Goal: Task Accomplishment & Management: Use online tool/utility

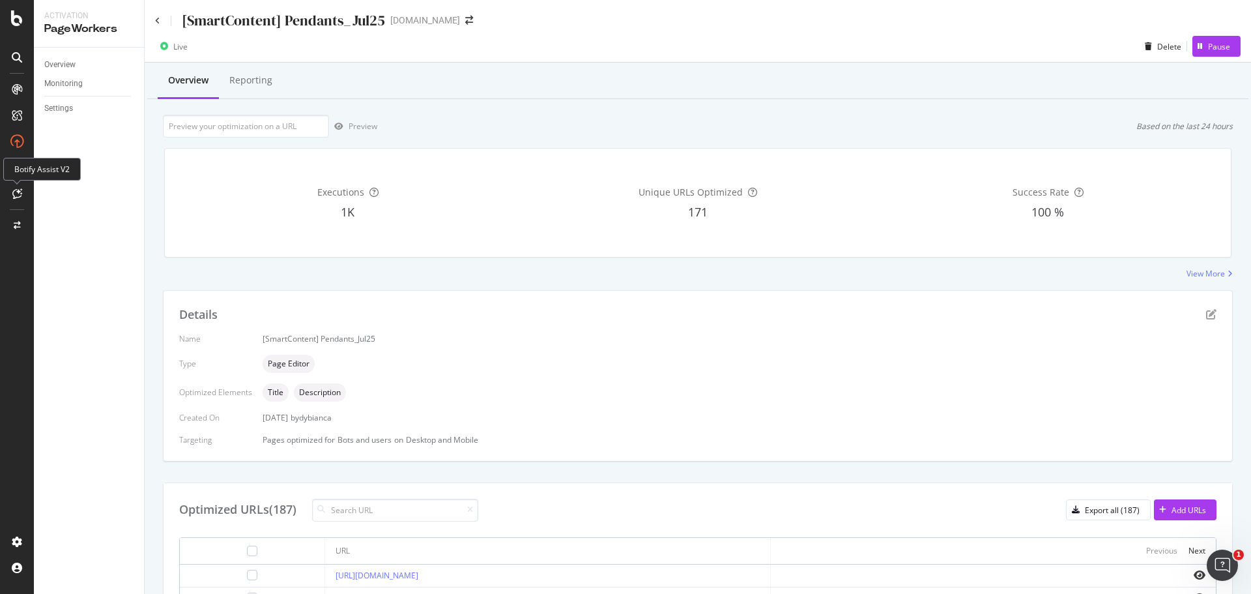
click at [22, 188] on div at bounding box center [17, 193] width 21 height 21
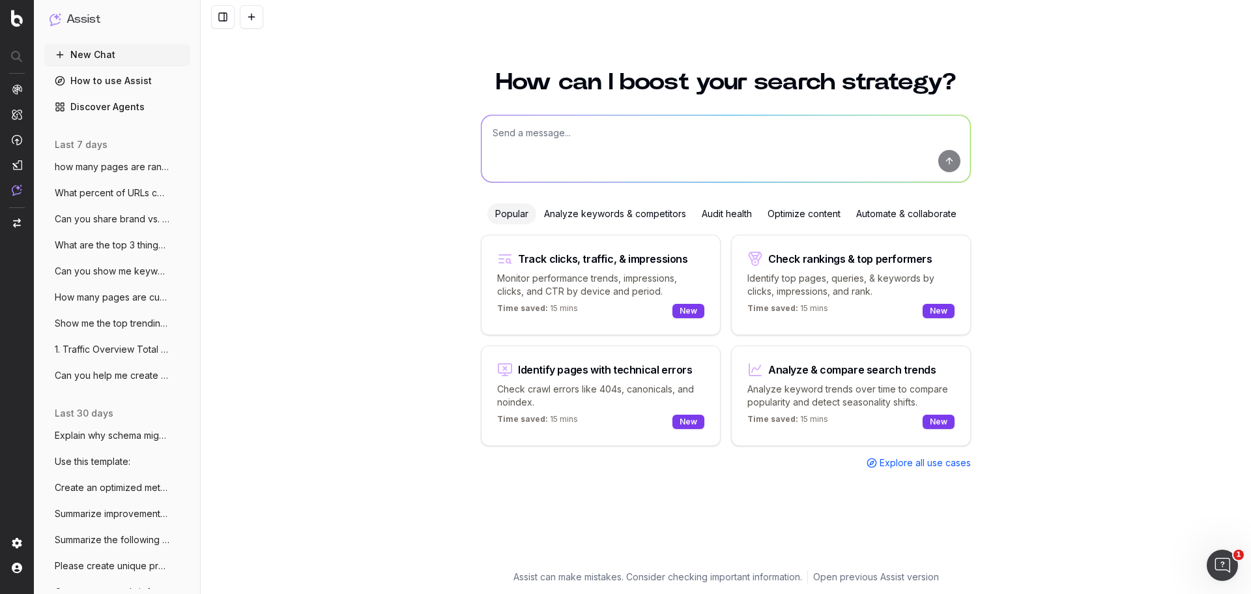
click at [584, 134] on textarea at bounding box center [725, 148] width 489 height 66
type textarea "what would be a good category name for a new section including titanium, forged…"
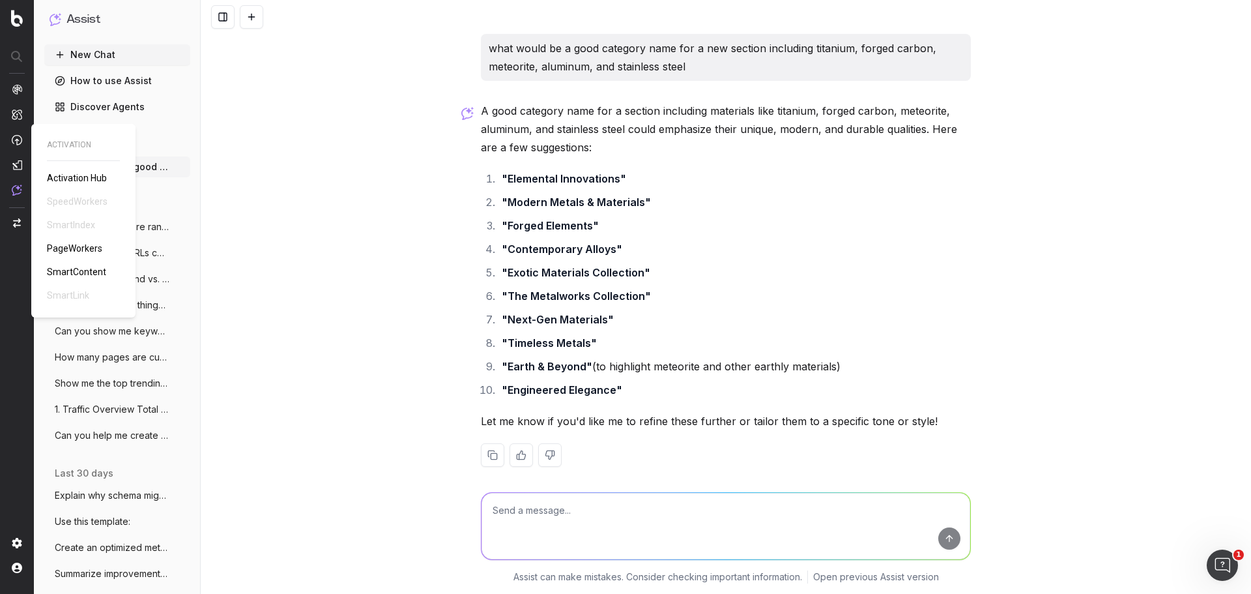
click at [94, 270] on span "SmartContent" at bounding box center [76, 271] width 59 height 10
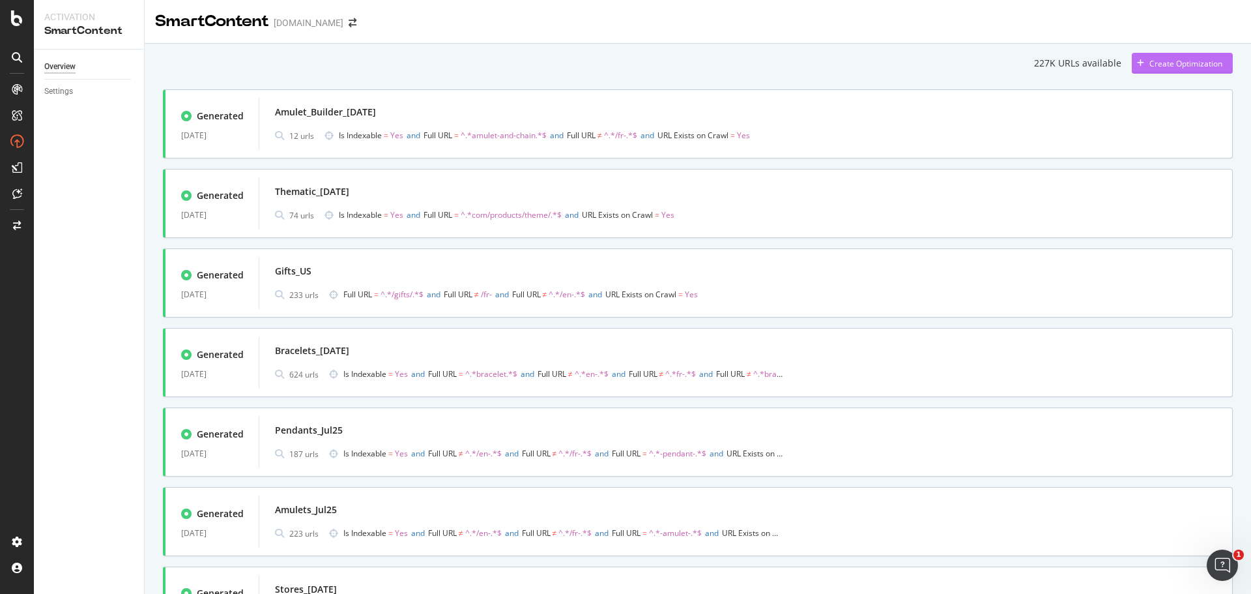
click at [1176, 63] on div "Create Optimization" at bounding box center [1185, 63] width 73 height 11
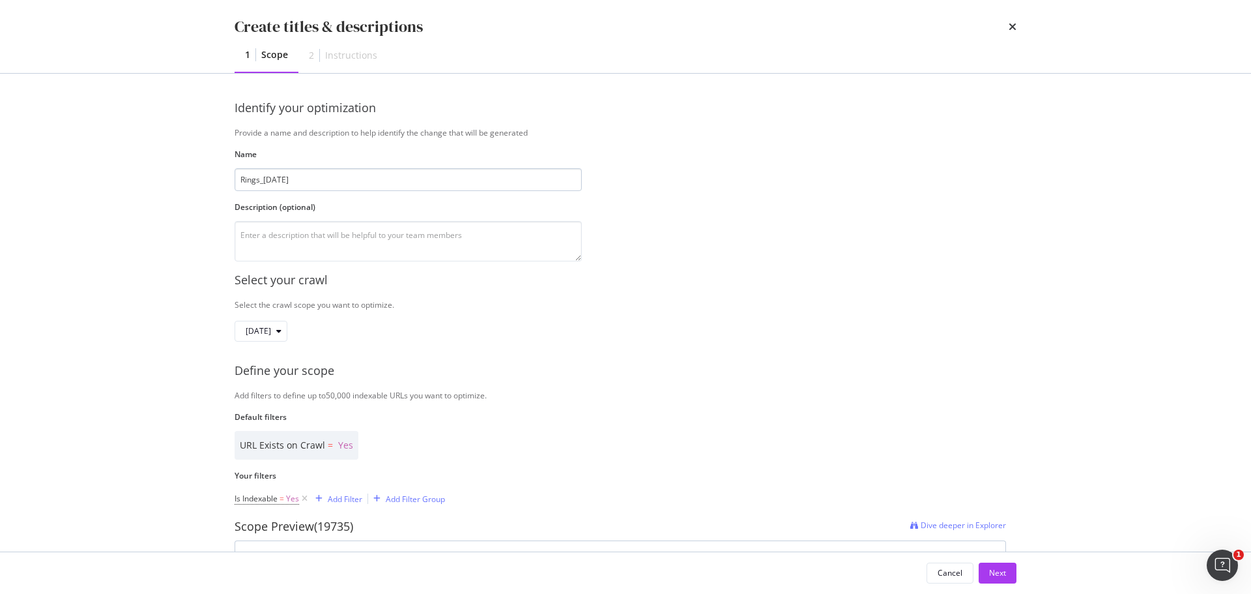
click at [236, 175] on input "Rings_11Aug25" at bounding box center [408, 179] width 347 height 23
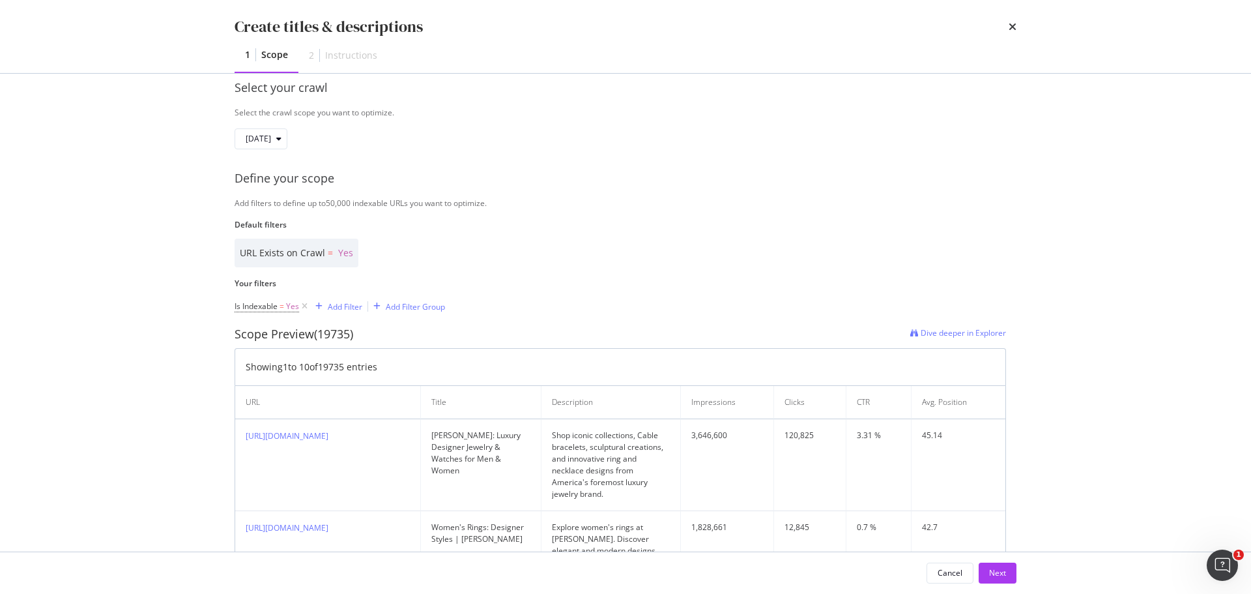
scroll to position [195, 0]
type input "Mens_Rings_11Aug25"
click at [336, 302] on div "Add Filter" at bounding box center [345, 303] width 35 height 11
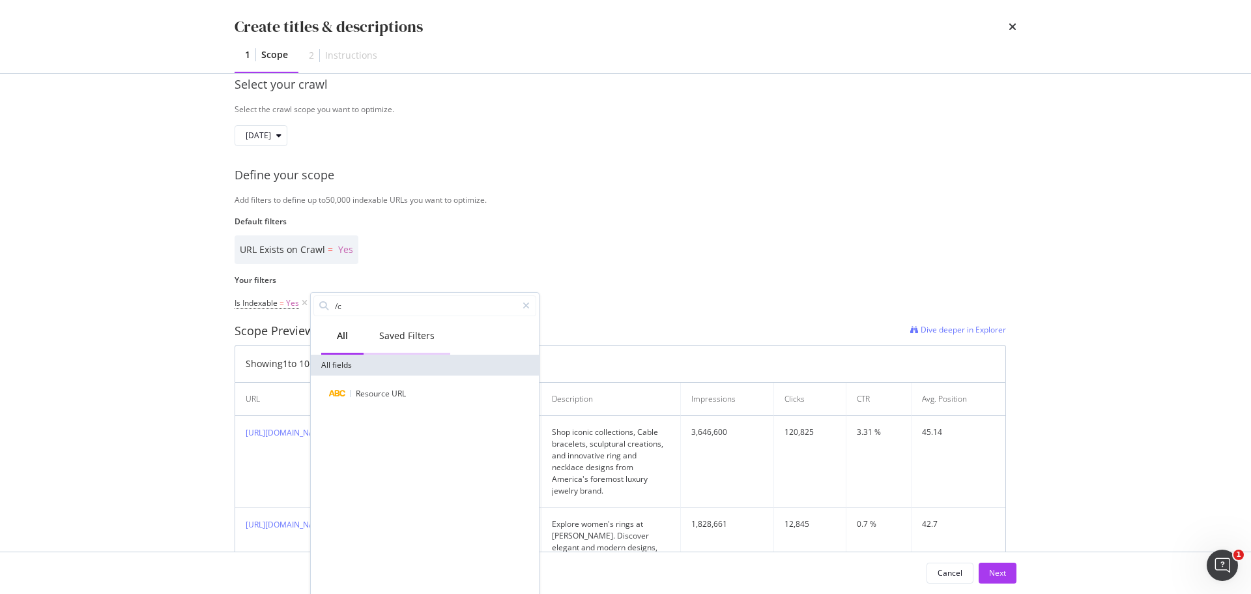
type input "/"
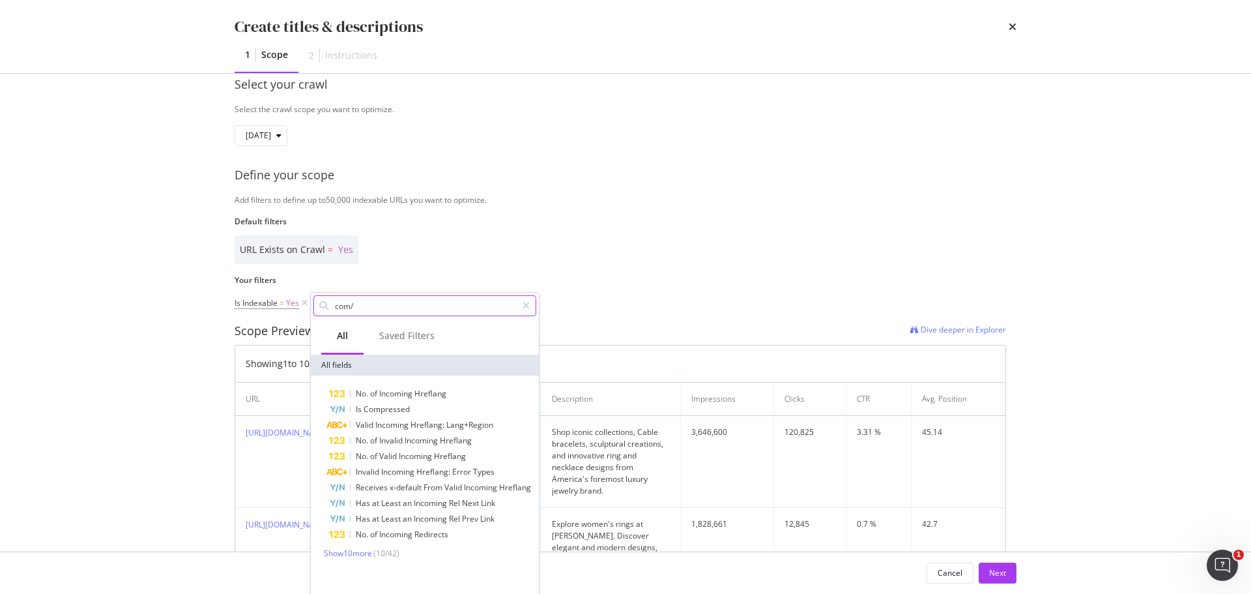
click at [343, 299] on input "com/" at bounding box center [425, 306] width 183 height 20
paste input ".com/mens/rings"
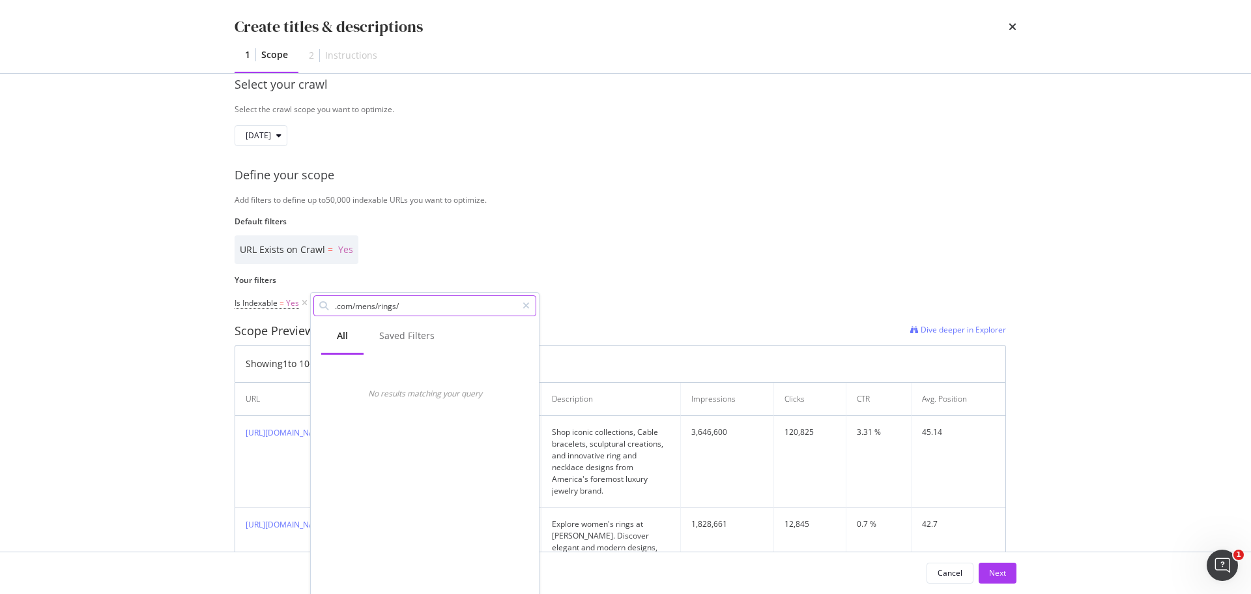
click at [422, 304] on input ".com/mens/rings/" at bounding box center [425, 306] width 183 height 20
type input ".com/mens/rings"
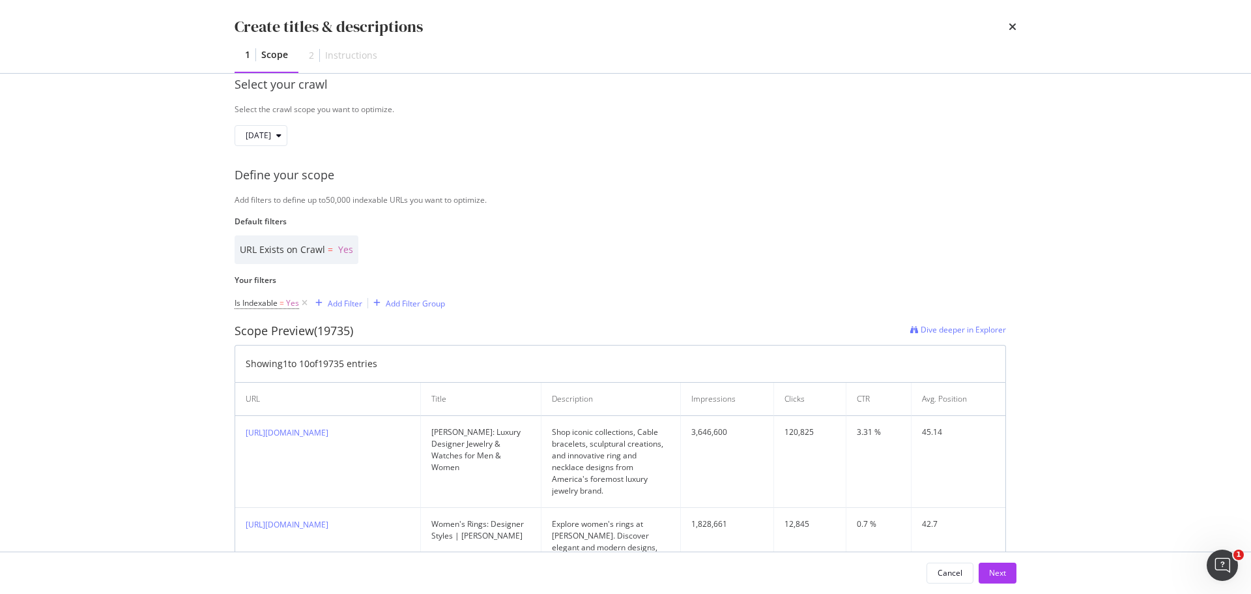
click at [426, 263] on div "URL Exists on Crawl = Yes" at bounding box center [620, 249] width 771 height 29
click at [350, 308] on div "Add Filter" at bounding box center [345, 303] width 35 height 11
click at [530, 298] on div "modal" at bounding box center [526, 305] width 19 height 21
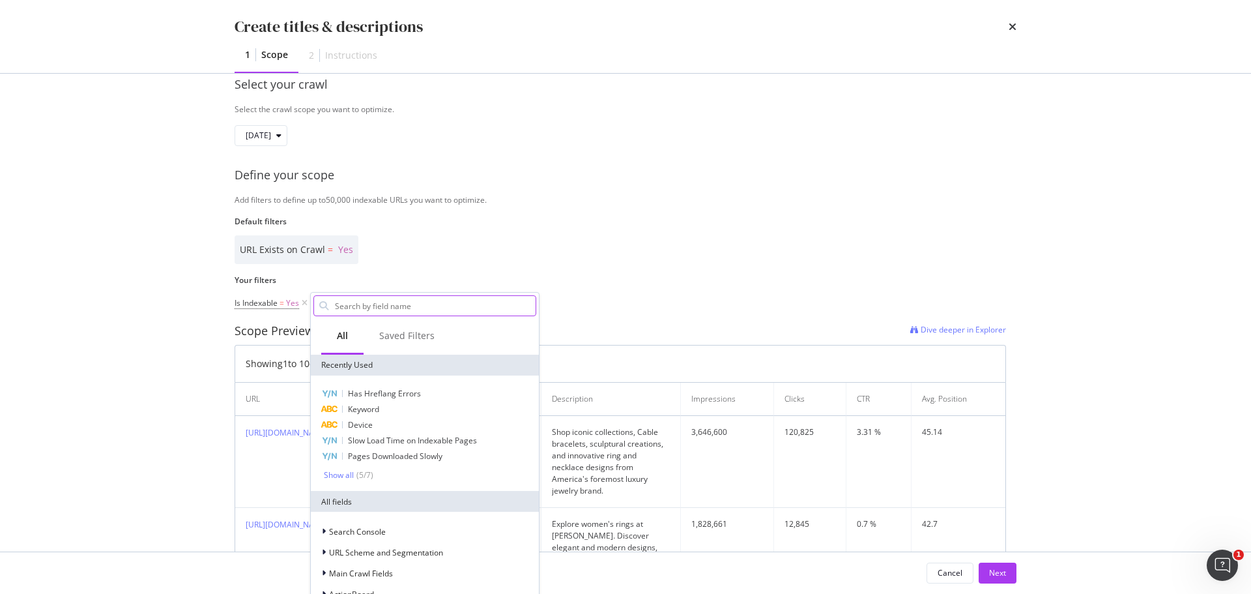
click at [524, 302] on input "Name" at bounding box center [435, 306] width 202 height 20
click at [345, 472] on div "Show all" at bounding box center [339, 474] width 30 height 9
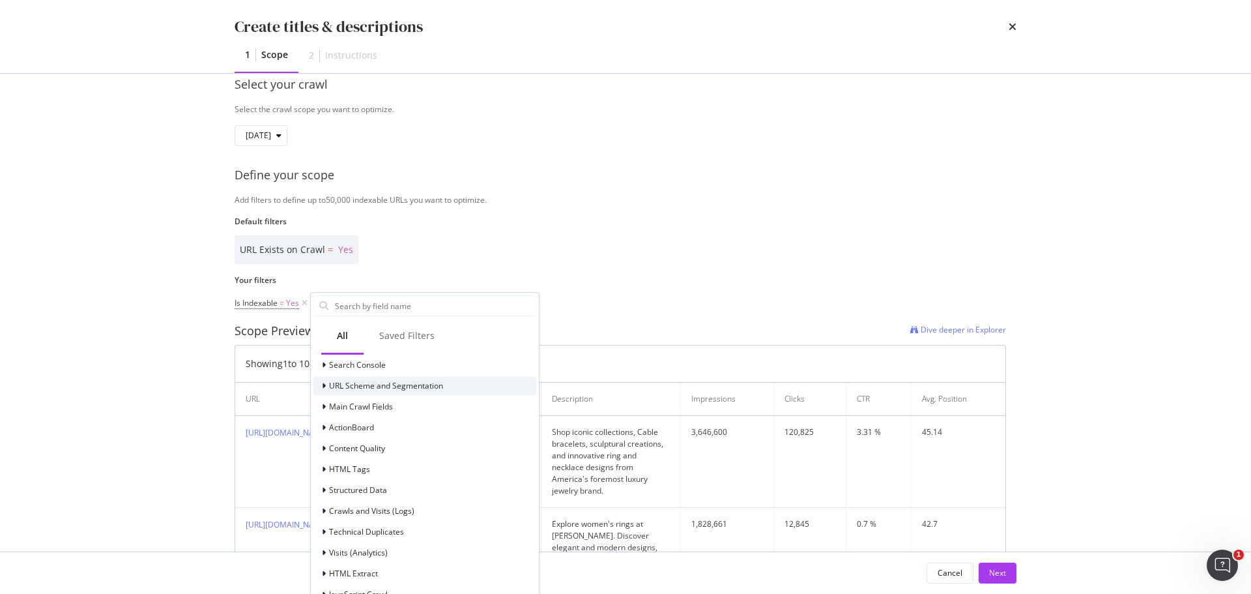
click at [418, 394] on div "URL Scheme and Segmentation" at bounding box center [424, 386] width 223 height 18
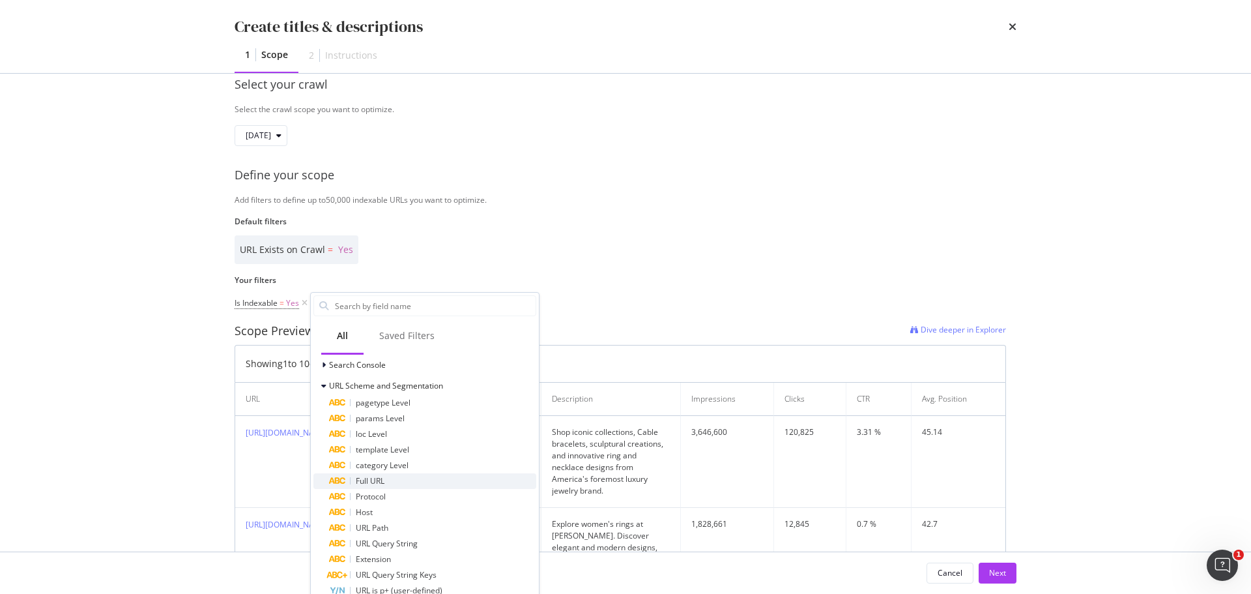
click at [394, 481] on div "Full URL" at bounding box center [432, 481] width 207 height 16
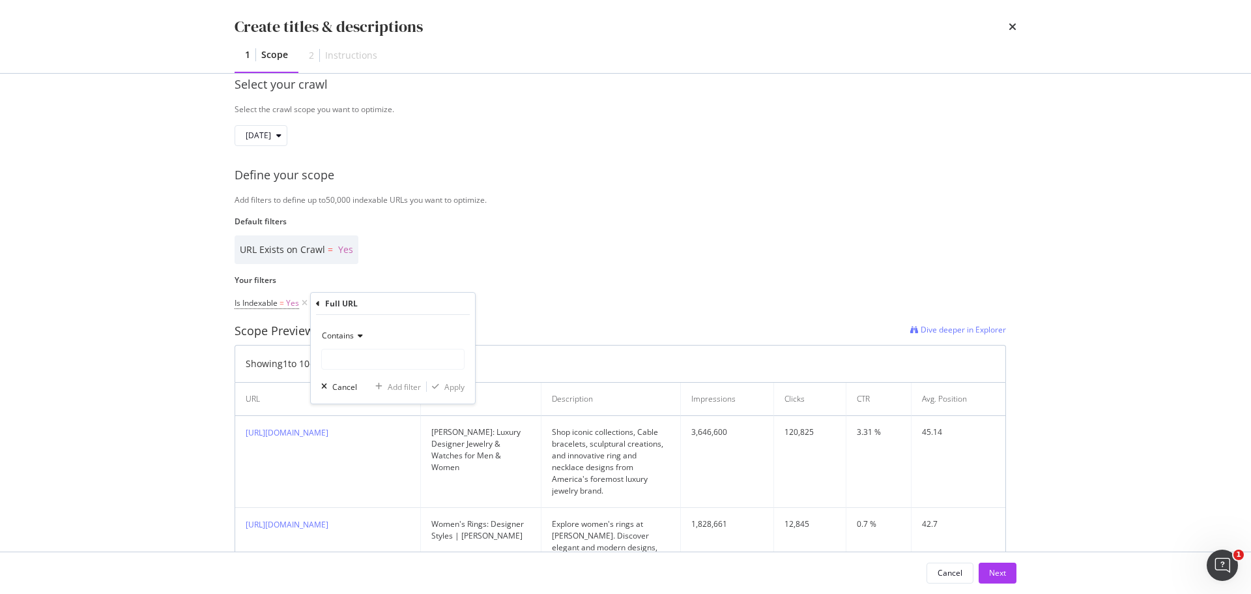
click at [342, 370] on div "Contains Cancel Add filter Apply" at bounding box center [393, 359] width 164 height 89
click at [347, 362] on input "Name" at bounding box center [393, 359] width 142 height 21
click at [347, 355] on input "Name" at bounding box center [393, 359] width 142 height 21
paste input ".com/mens/rings"
type input ".com/mens/rings"
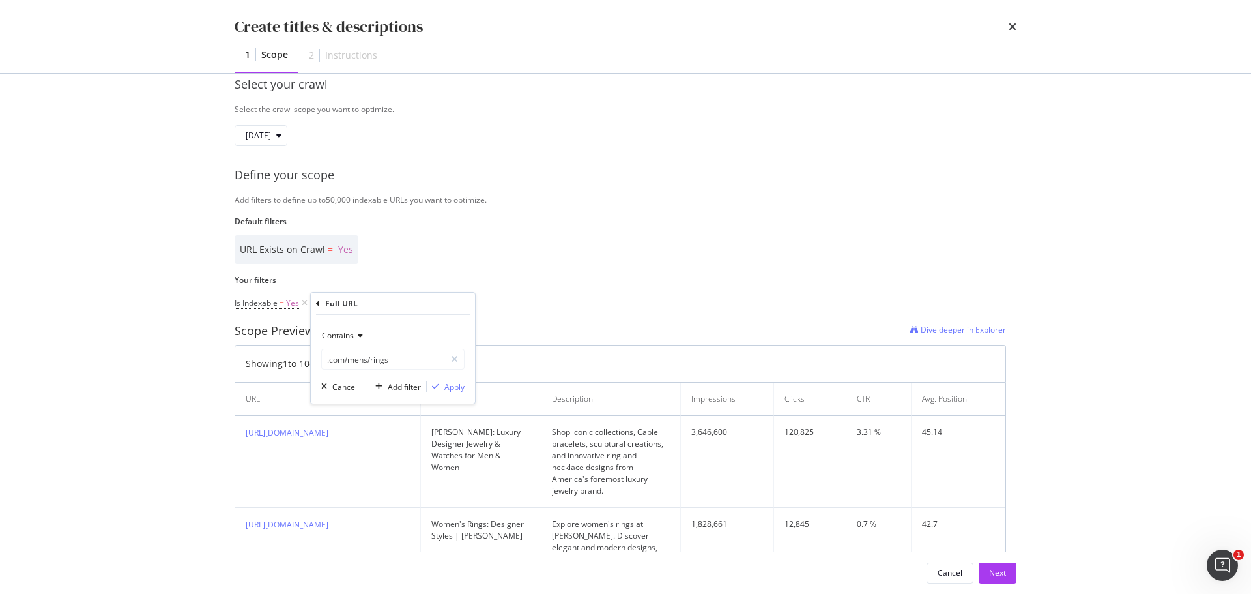
click at [457, 386] on div "Apply" at bounding box center [454, 386] width 20 height 11
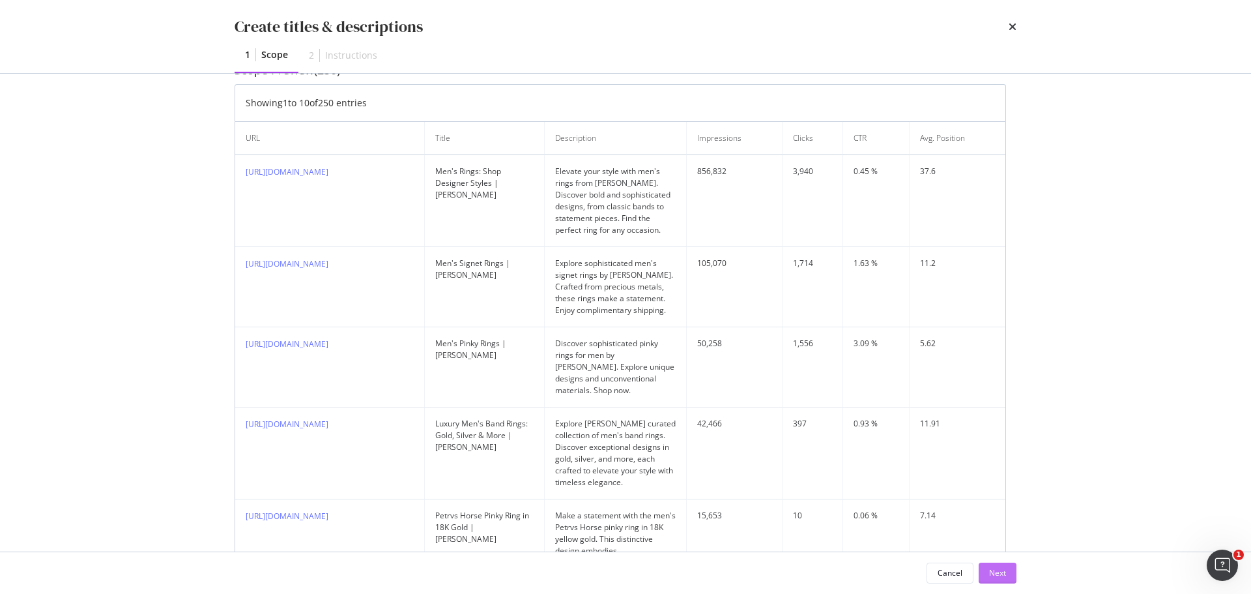
click at [1005, 564] on div "Next" at bounding box center [997, 573] width 17 height 20
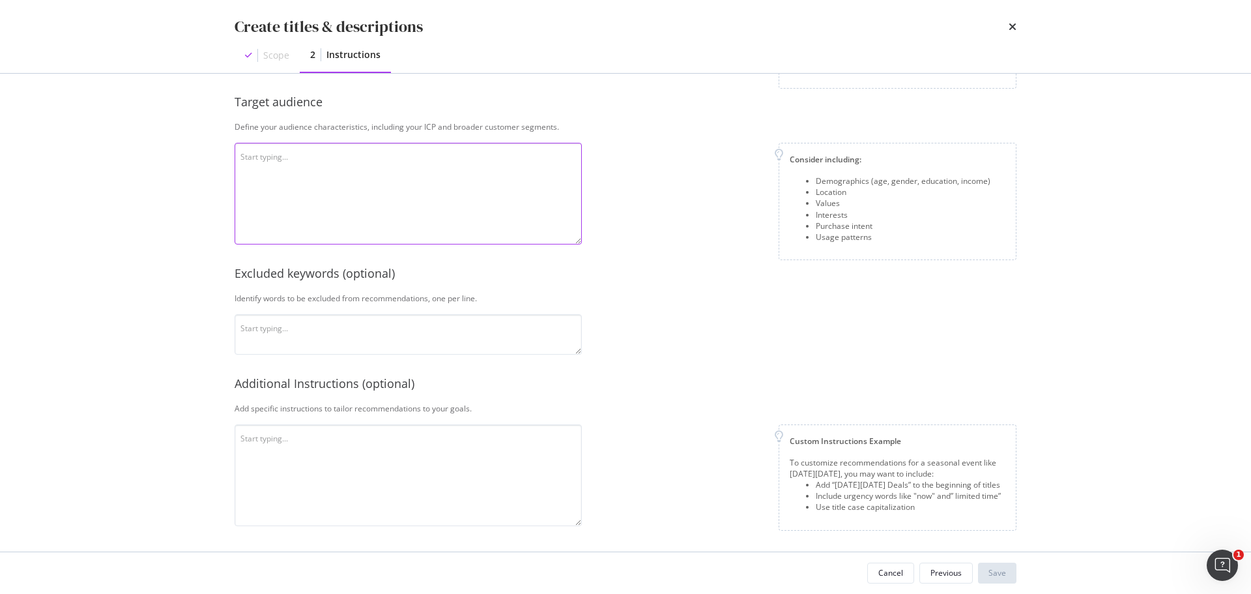
click at [339, 148] on textarea "modal" at bounding box center [408, 194] width 347 height 102
paste textarea "David Yurman's target market includes people who value craftsmanship, exclusivi…"
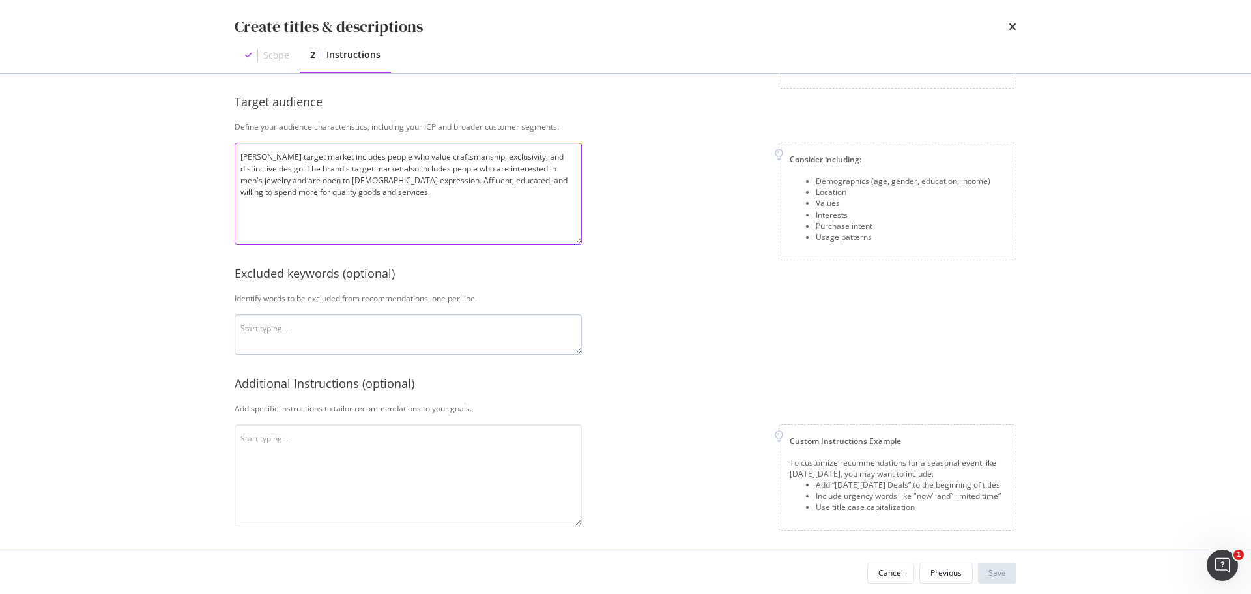
type textarea "David Yurman's target market includes people who value craftsmanship, exclusivi…"
click at [435, 314] on textarea "modal" at bounding box center [408, 334] width 347 height 40
type textarea "Free"
click at [370, 444] on textarea "modal" at bounding box center [408, 475] width 347 height 102
click at [390, 446] on textarea "modal" at bounding box center [408, 475] width 347 height 102
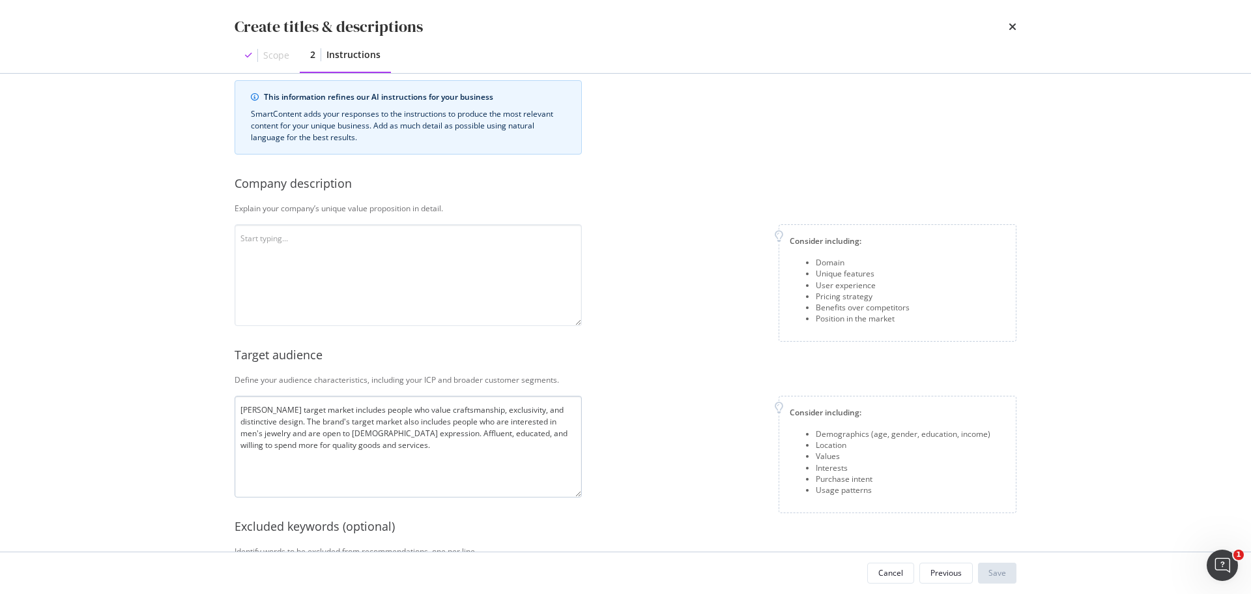
scroll to position [12, 0]
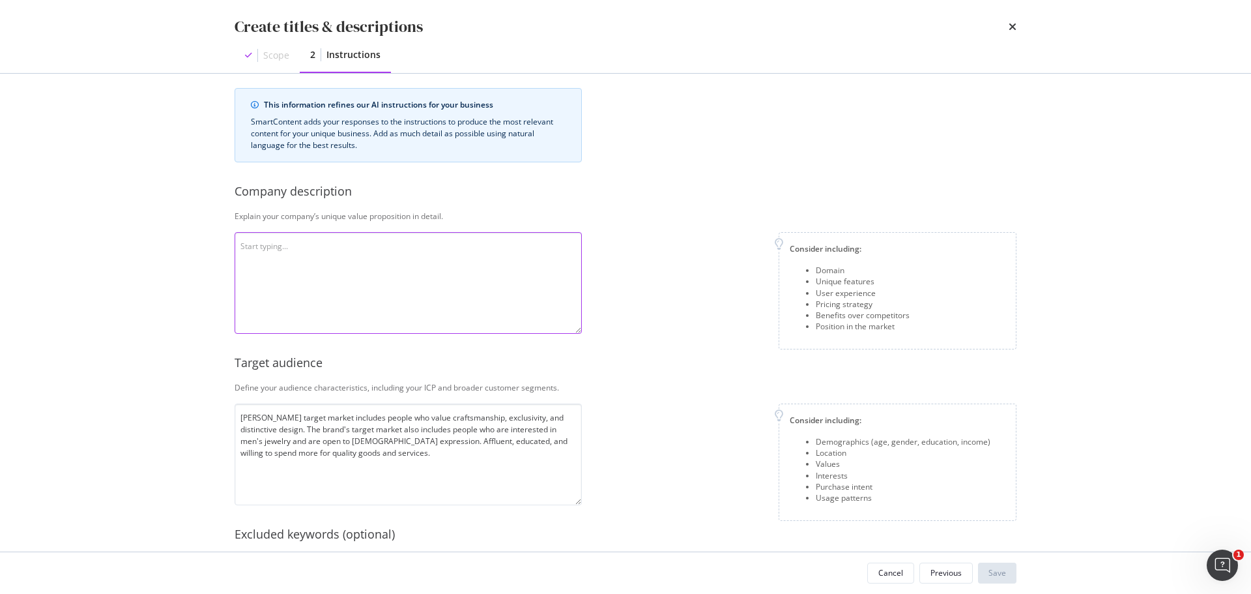
click at [404, 279] on textarea "modal" at bounding box center [408, 283] width 347 height 102
paste textarea "David Yurman jewelry is unique because of its innovative designs, use of unconv…"
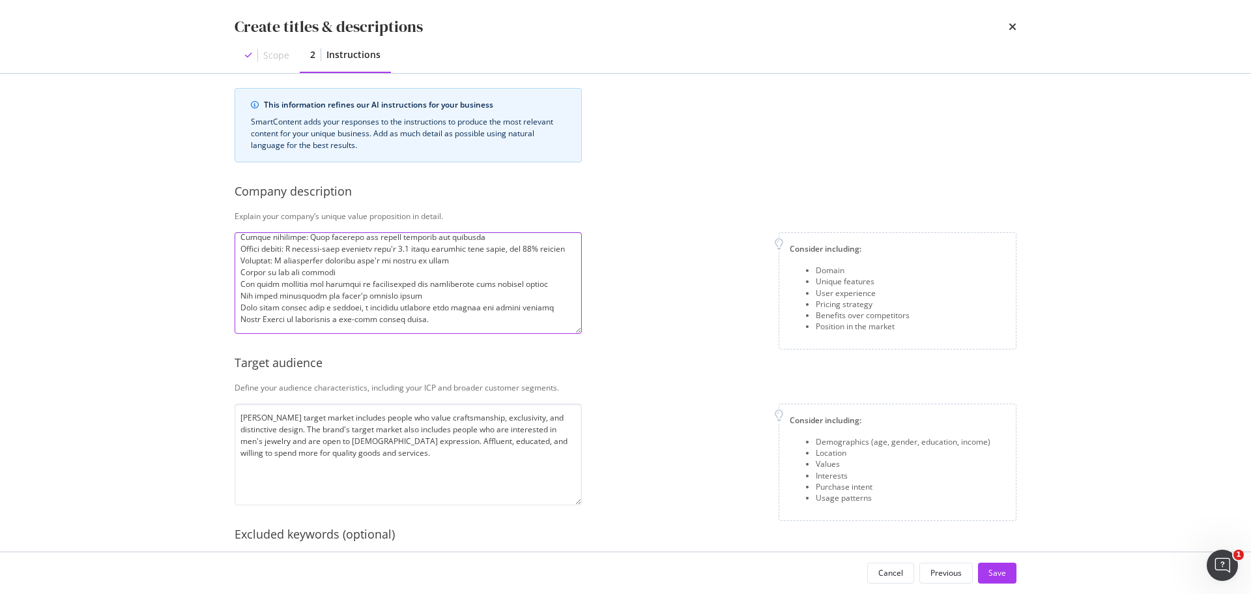
scroll to position [138, 0]
type textarea "David Yurman jewelry is unique because of its innovative designs, use of unconv…"
click at [605, 352] on div "This information refines our AI instructions for your business SmartContent add…" at bounding box center [626, 437] width 782 height 698
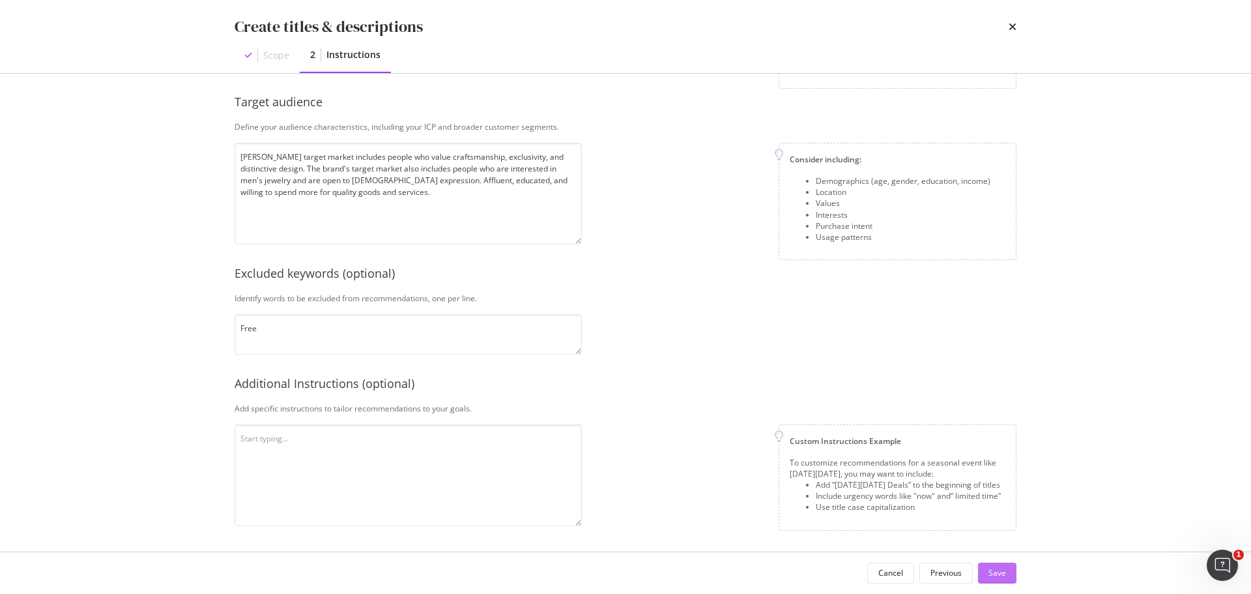
click at [998, 574] on div "Save" at bounding box center [997, 572] width 18 height 11
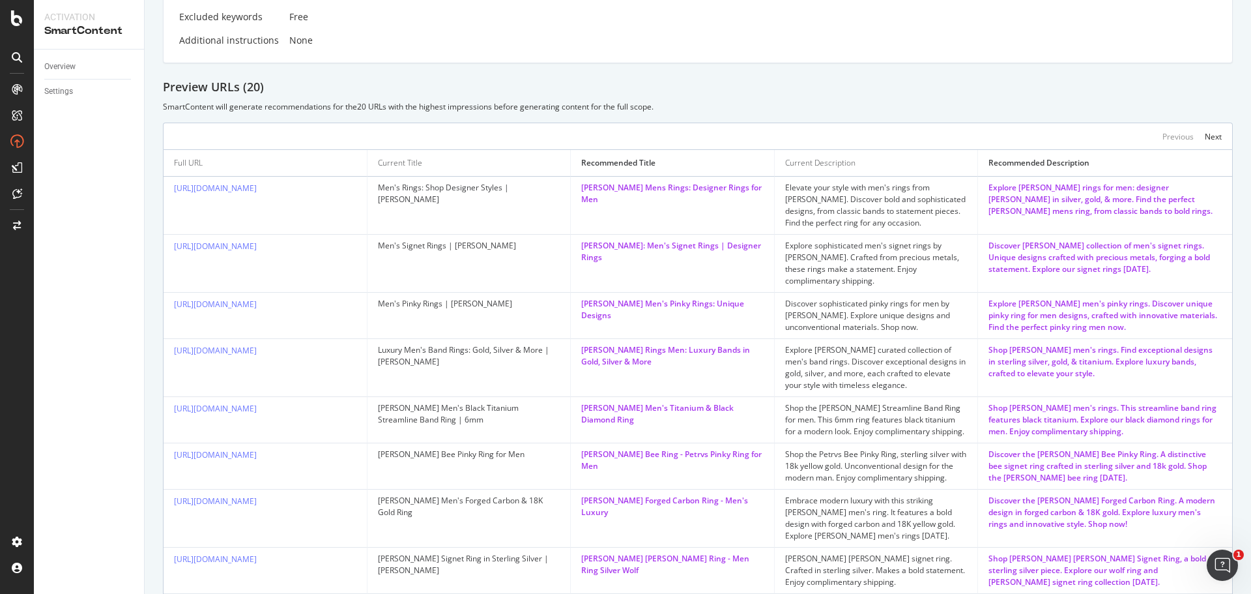
scroll to position [195, 0]
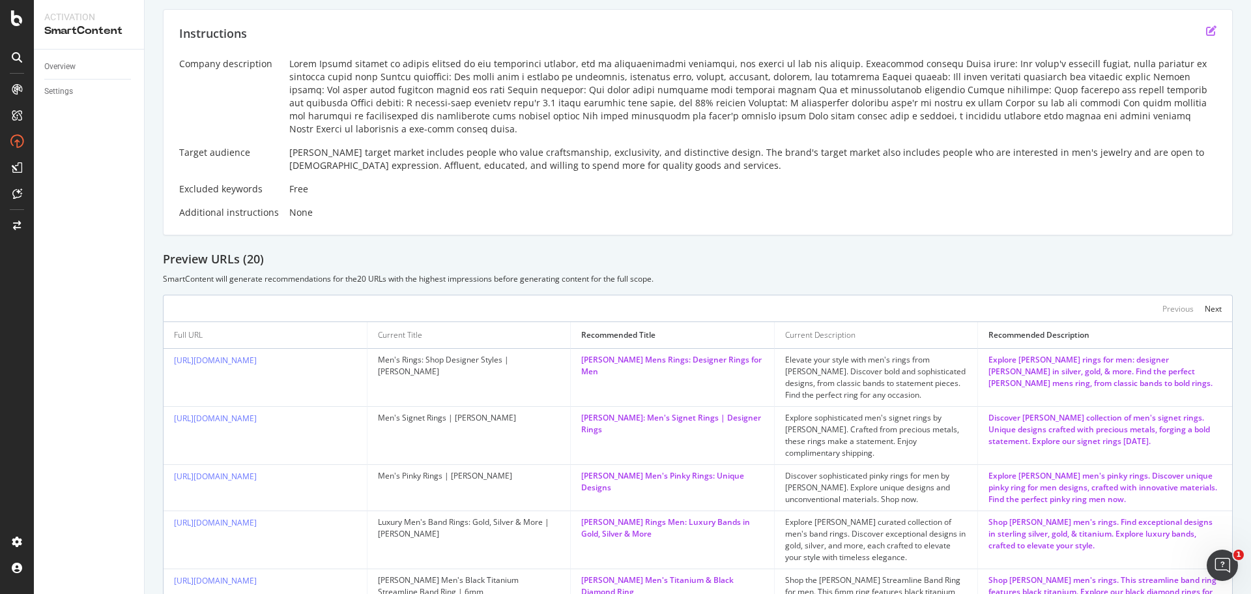
click at [1206, 28] on icon "edit" at bounding box center [1211, 30] width 10 height 10
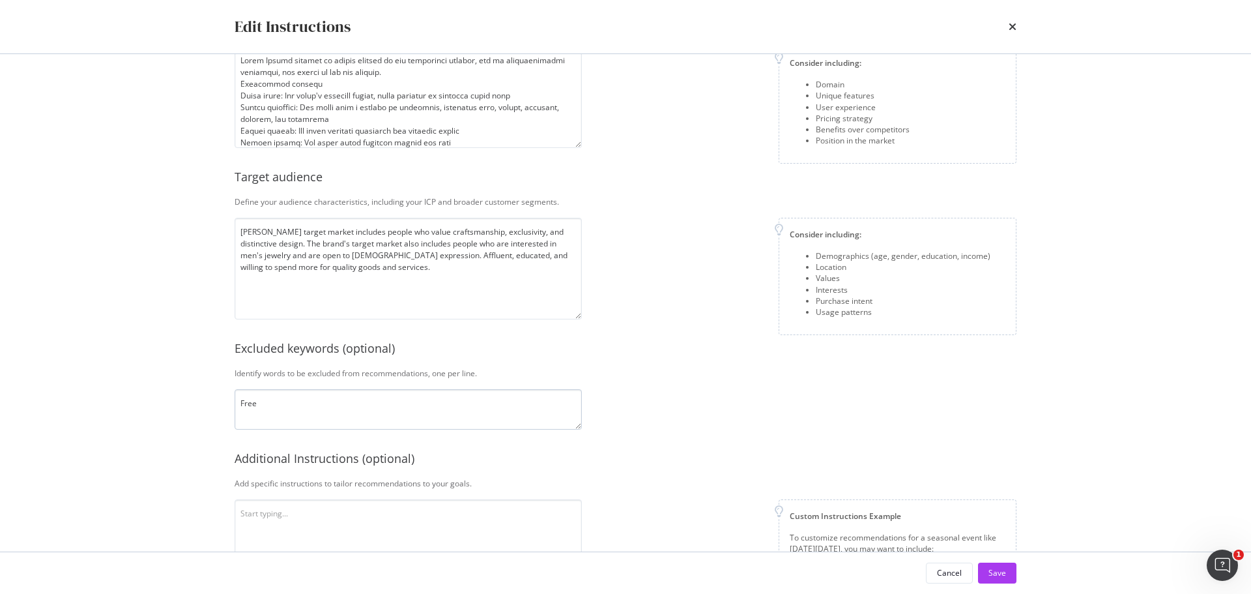
scroll to position [168, 0]
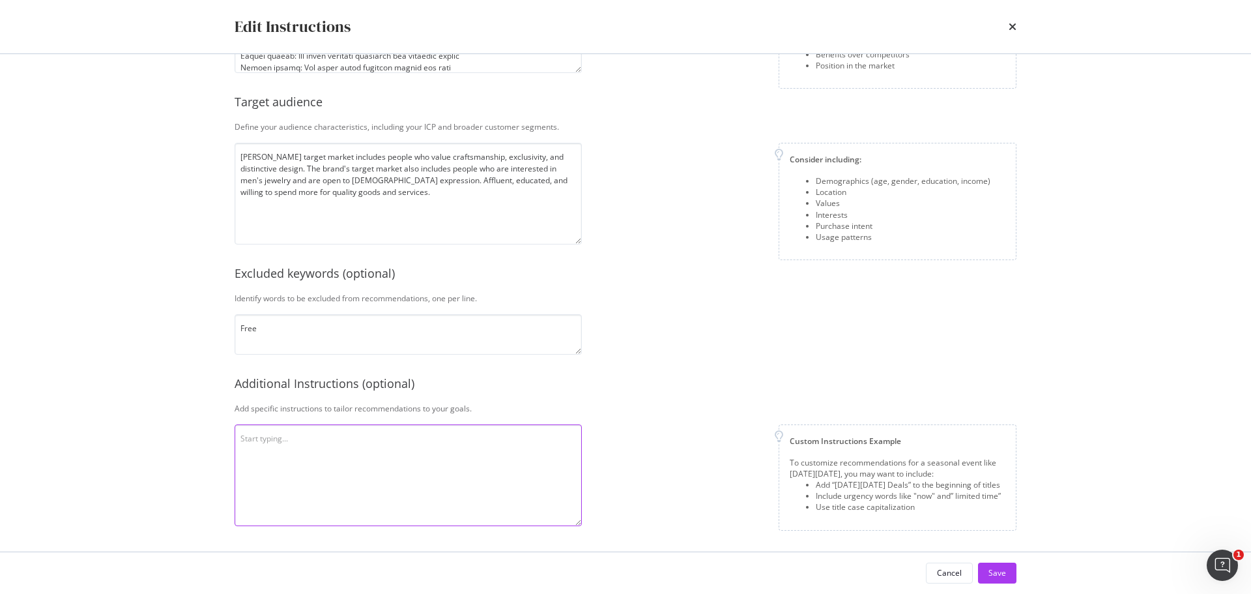
click at [464, 469] on textarea "modal" at bounding box center [408, 475] width 347 height 102
type textarea "Please use appropriate grammar (ex. Men's ring)"
click at [999, 565] on div "Save" at bounding box center [997, 573] width 18 height 20
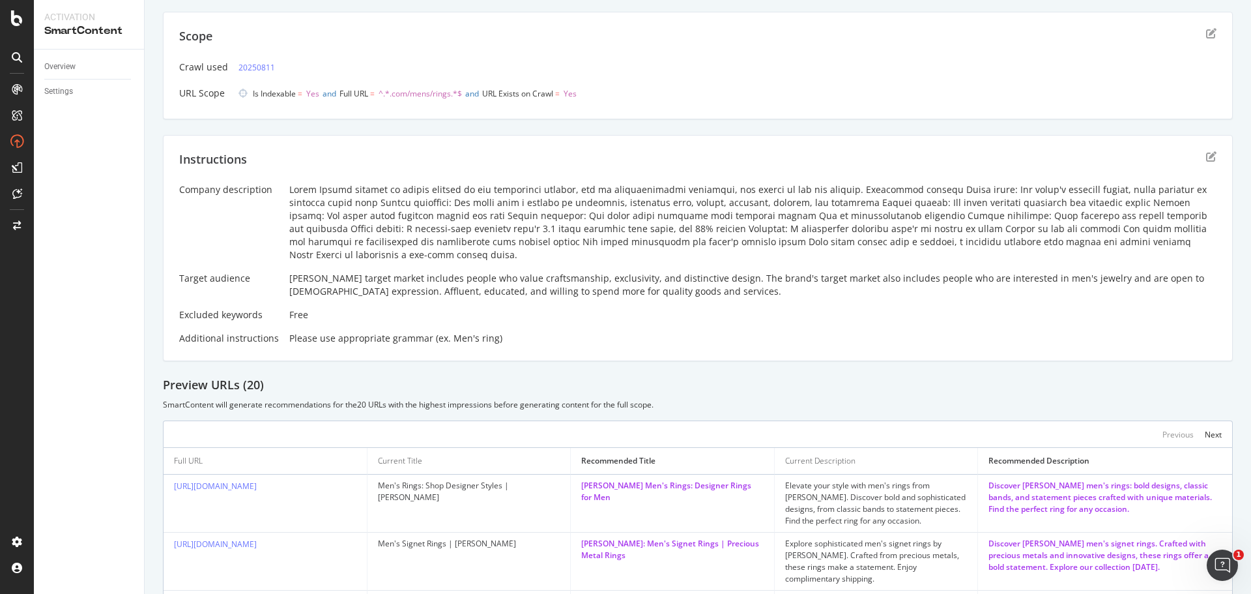
scroll to position [65, 0]
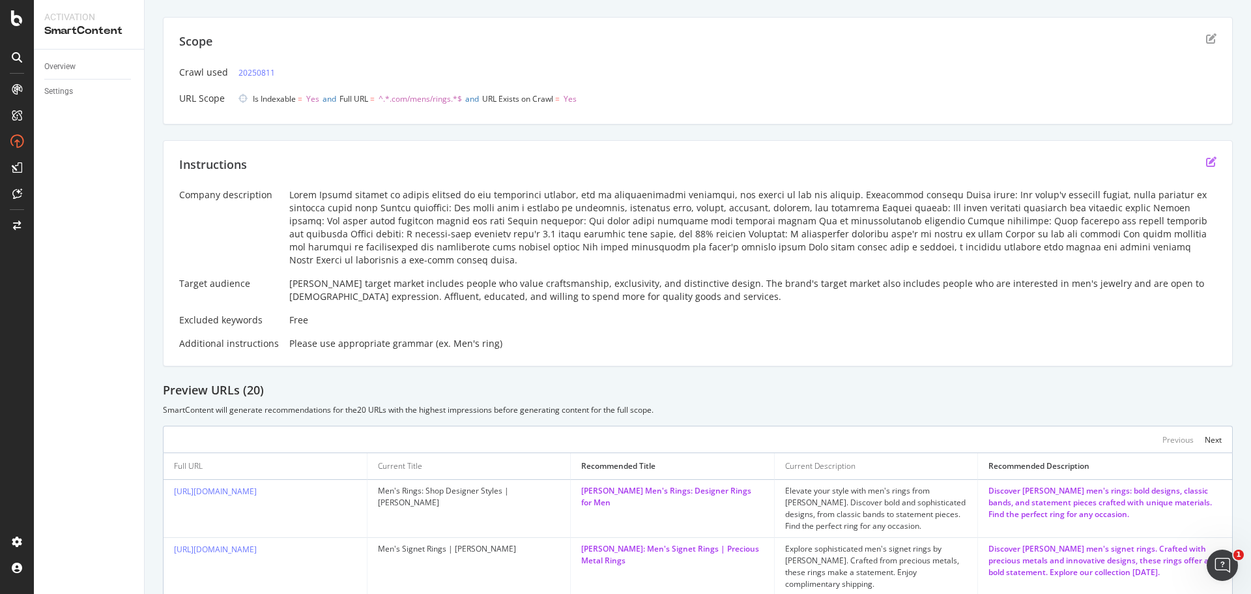
click at [1206, 158] on icon "edit" at bounding box center [1211, 161] width 10 height 10
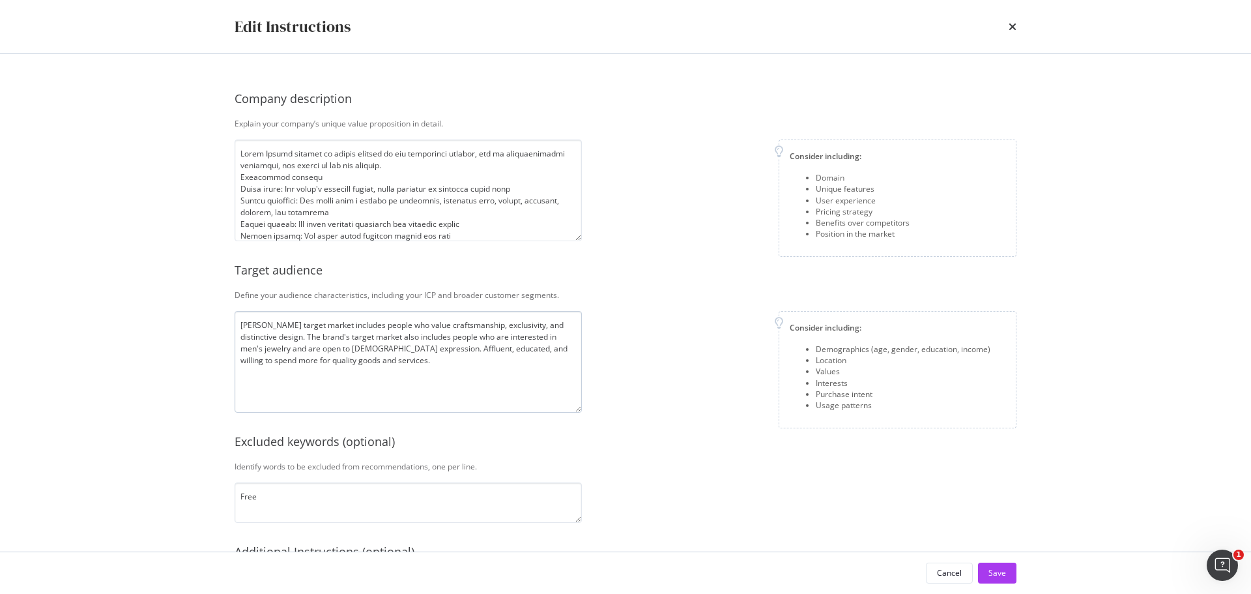
scroll to position [168, 0]
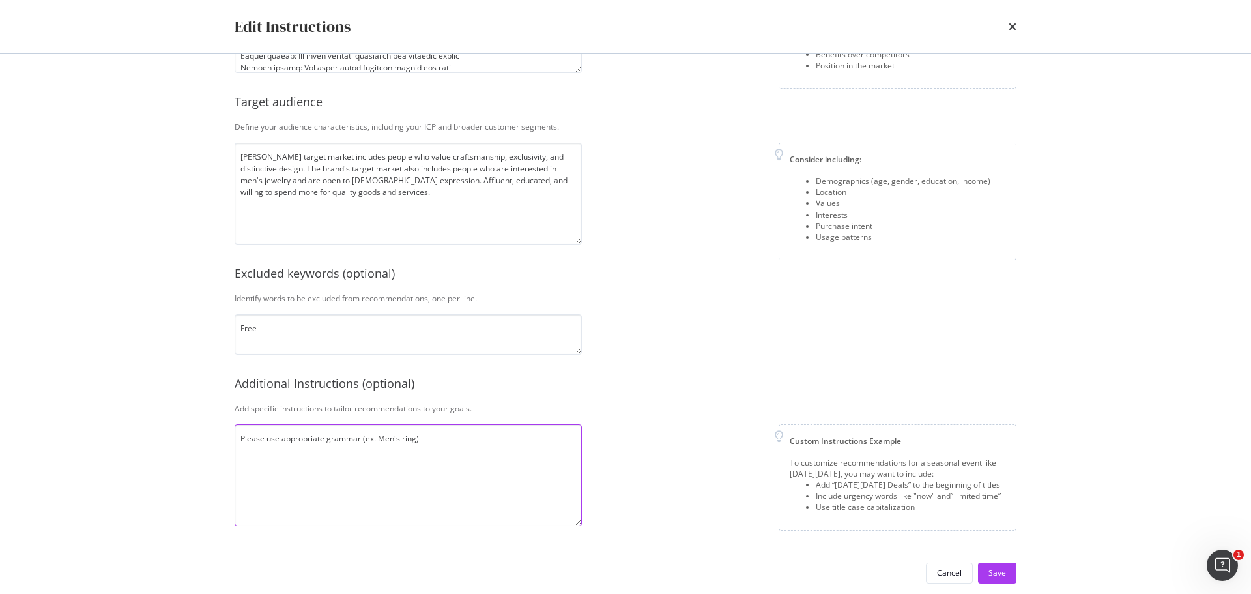
click at [493, 446] on textarea "Please use appropriate grammar (ex. Men's ring)" at bounding box center [408, 475] width 347 height 102
type textarea "Please use appropriate grammar (ex. Men's ring) Use David Yurman"
click at [298, 347] on textarea "Free" at bounding box center [408, 334] width 347 height 40
type textarea "Free Steven !"
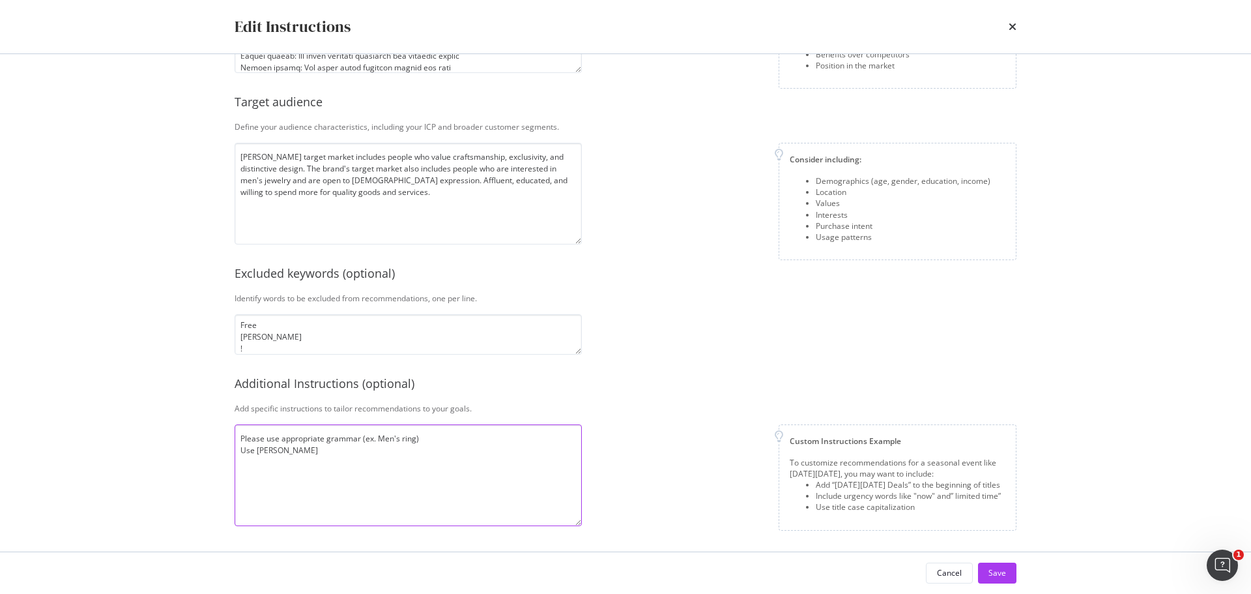
click at [315, 448] on textarea "Please use appropriate grammar (ex. Men's ring) Use David Yurman" at bounding box center [408, 475] width 347 height 102
type textarea "Please use appropriate grammar (ex. Men's ring) Use David Yurman Do not use exc…"
click at [1011, 570] on button "Save" at bounding box center [997, 572] width 38 height 21
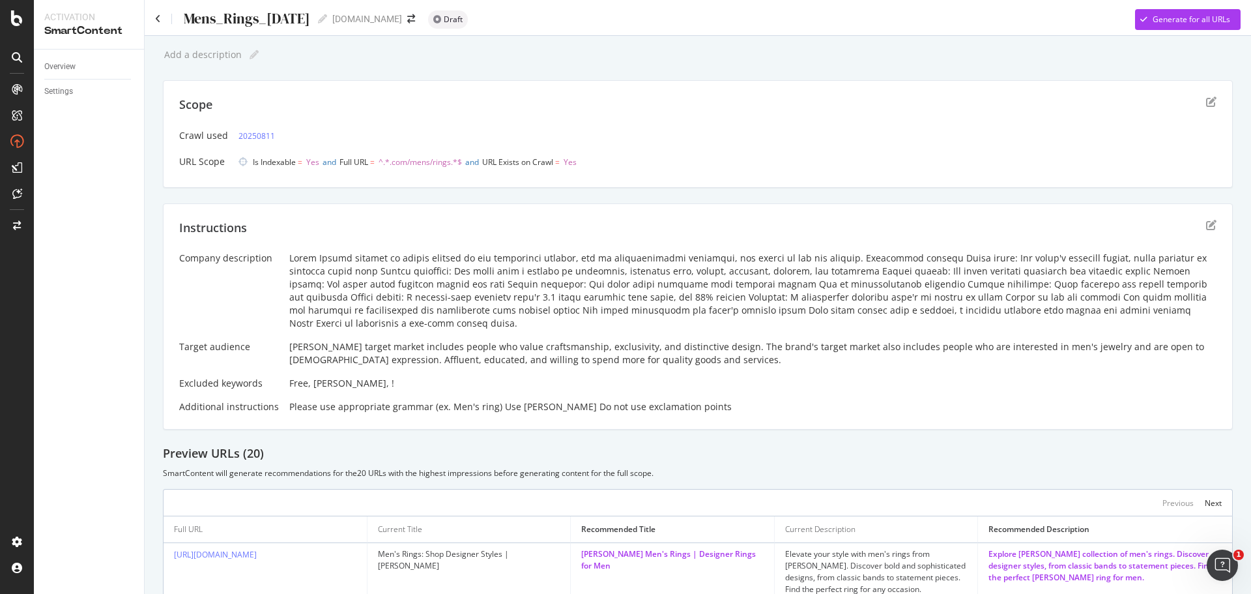
scroll to position [0, 0]
click at [1158, 27] on div "Generate for all URLs" at bounding box center [1182, 21] width 95 height 20
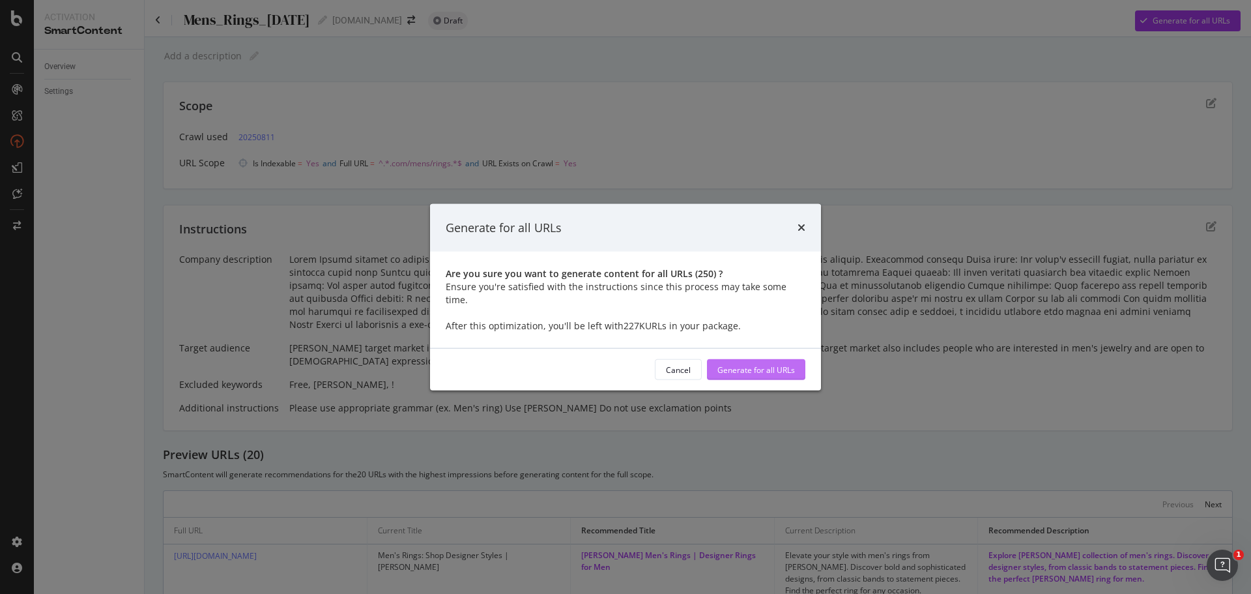
click at [790, 364] on div "Generate for all URLs" at bounding box center [756, 369] width 78 height 11
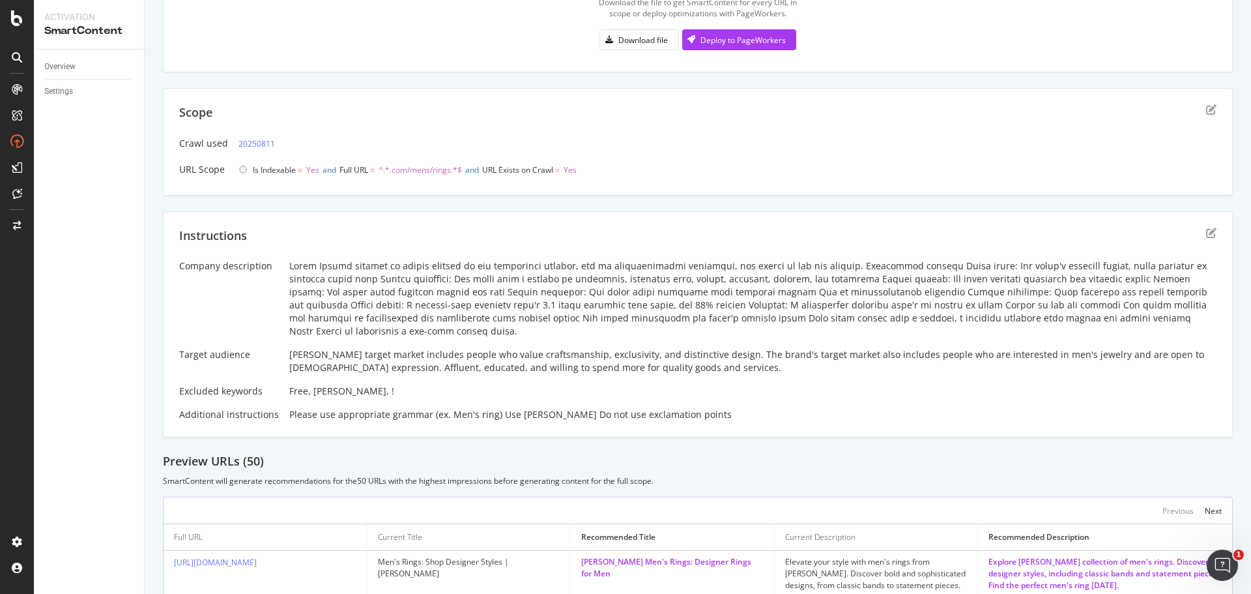
scroll to position [44, 0]
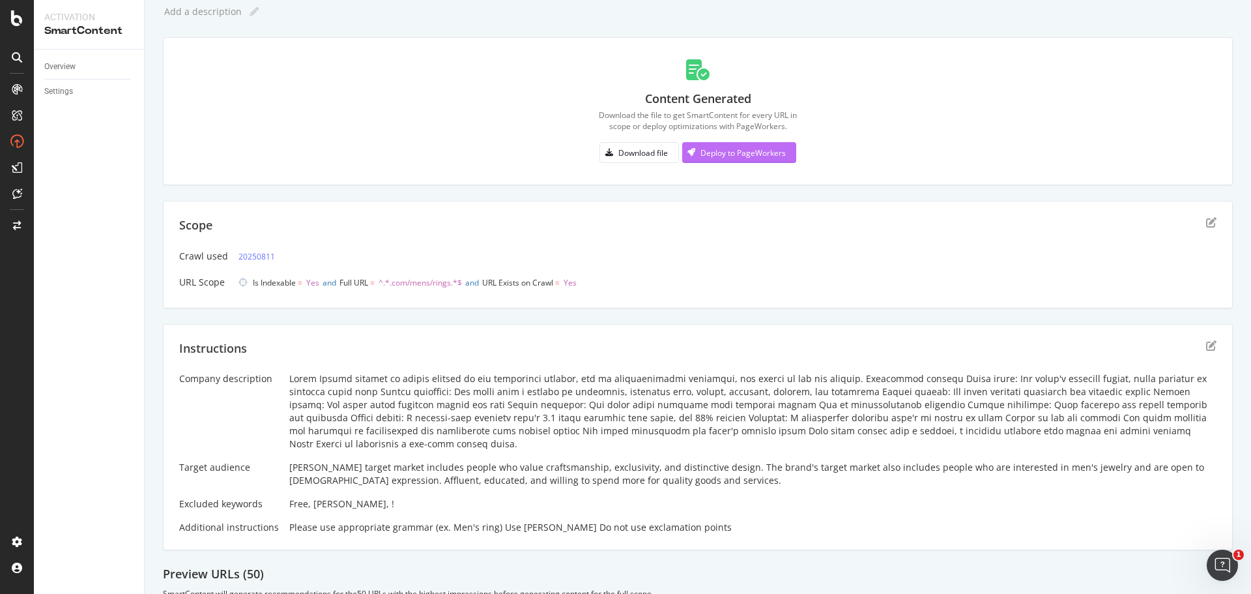
click at [743, 154] on div "Deploy to PageWorkers" at bounding box center [742, 152] width 85 height 11
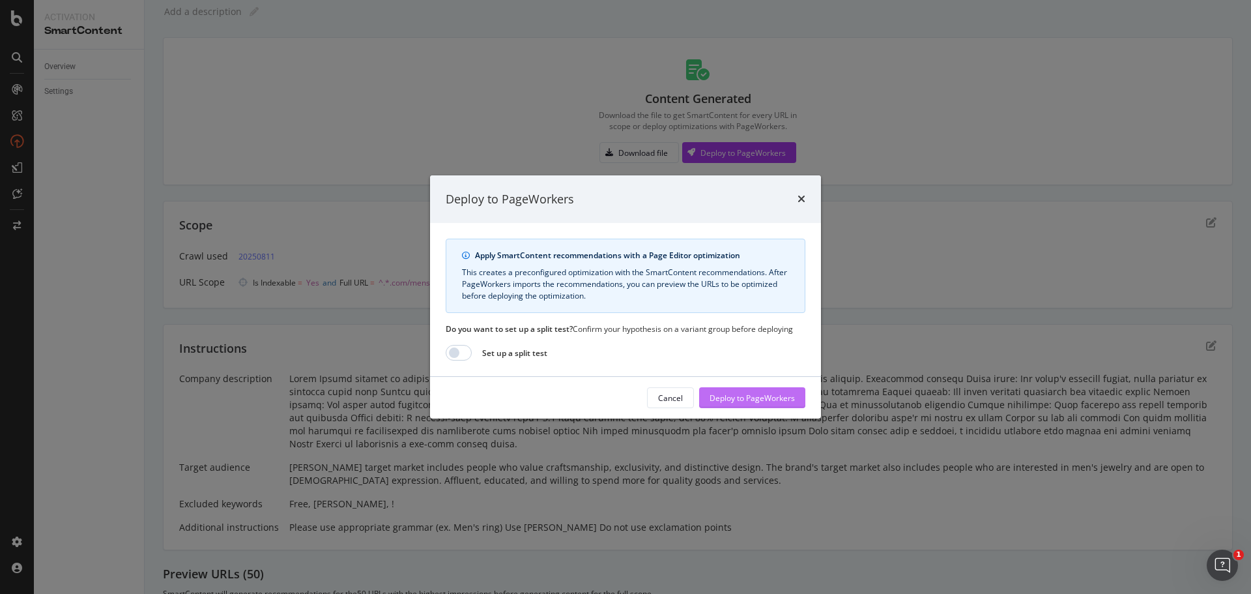
click at [786, 403] on div "Deploy to PageWorkers" at bounding box center [752, 398] width 85 height 20
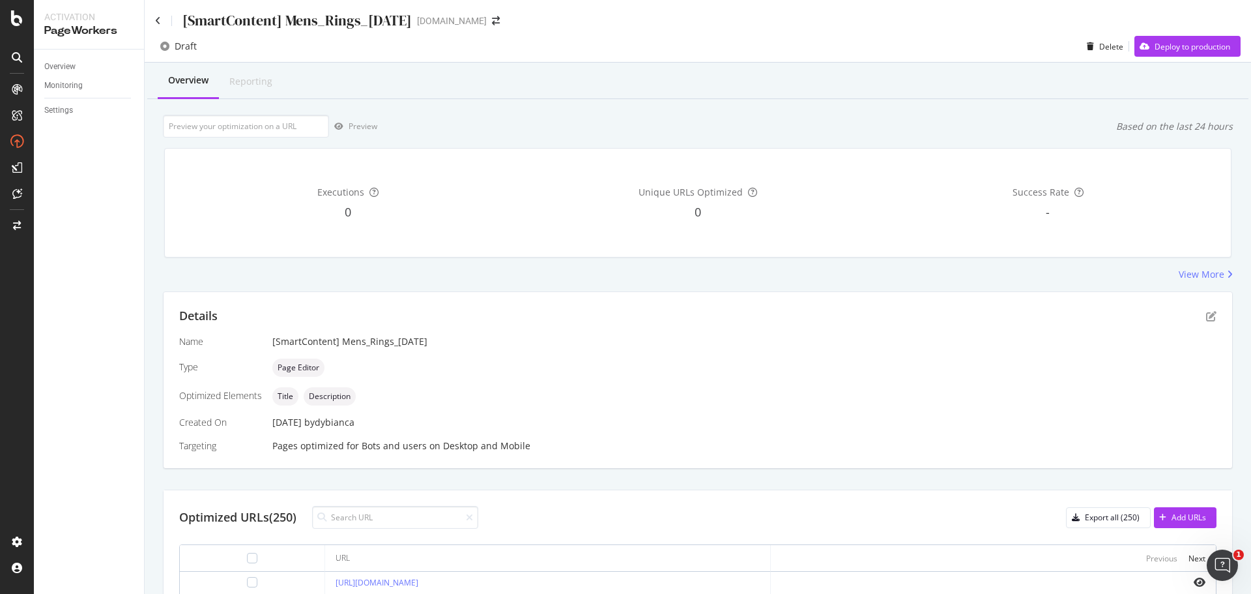
click at [552, 274] on div "View More" at bounding box center [698, 274] width 1070 height 13
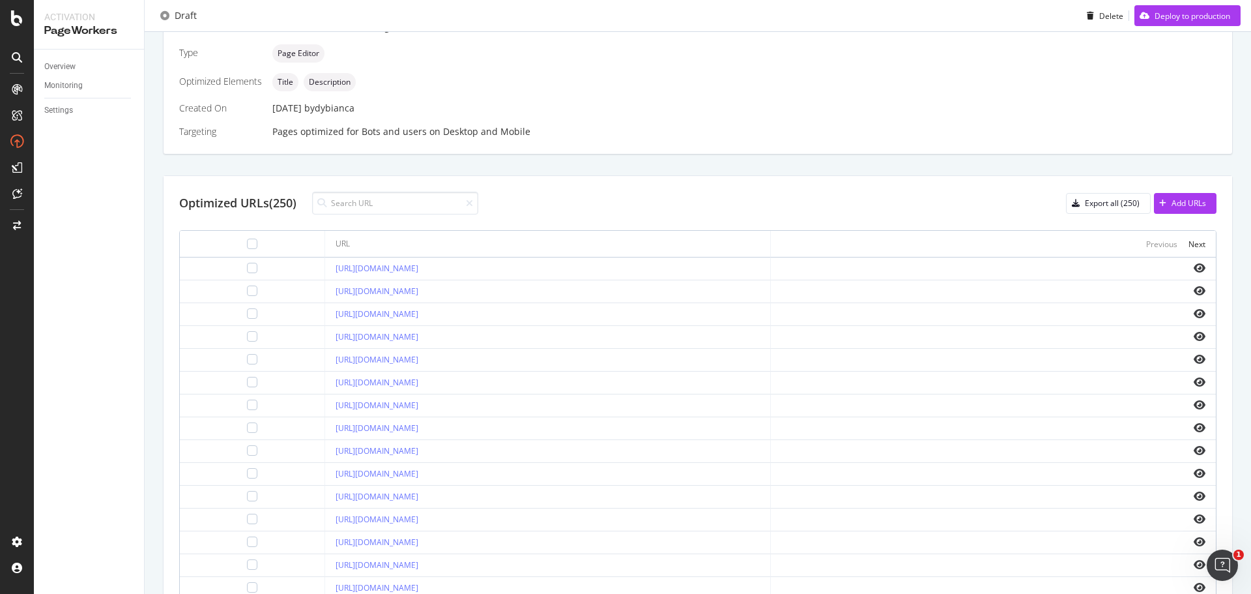
scroll to position [382, 0]
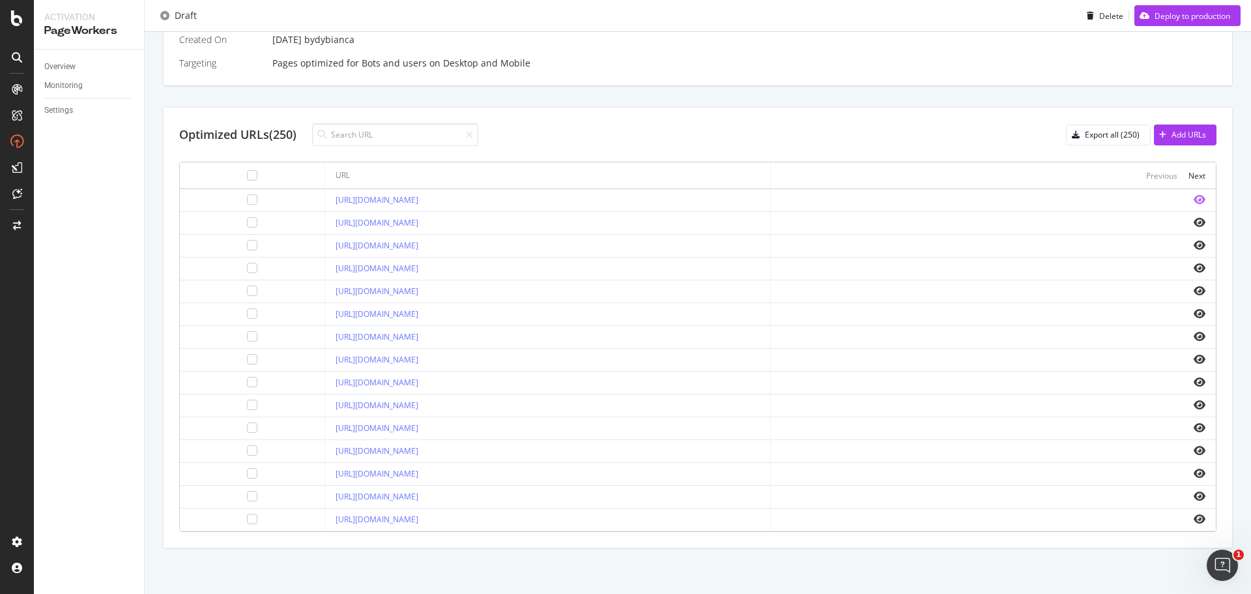
click at [1194, 196] on icon "eye" at bounding box center [1200, 199] width 12 height 10
click at [1190, 179] on div "Next" at bounding box center [1196, 175] width 17 height 11
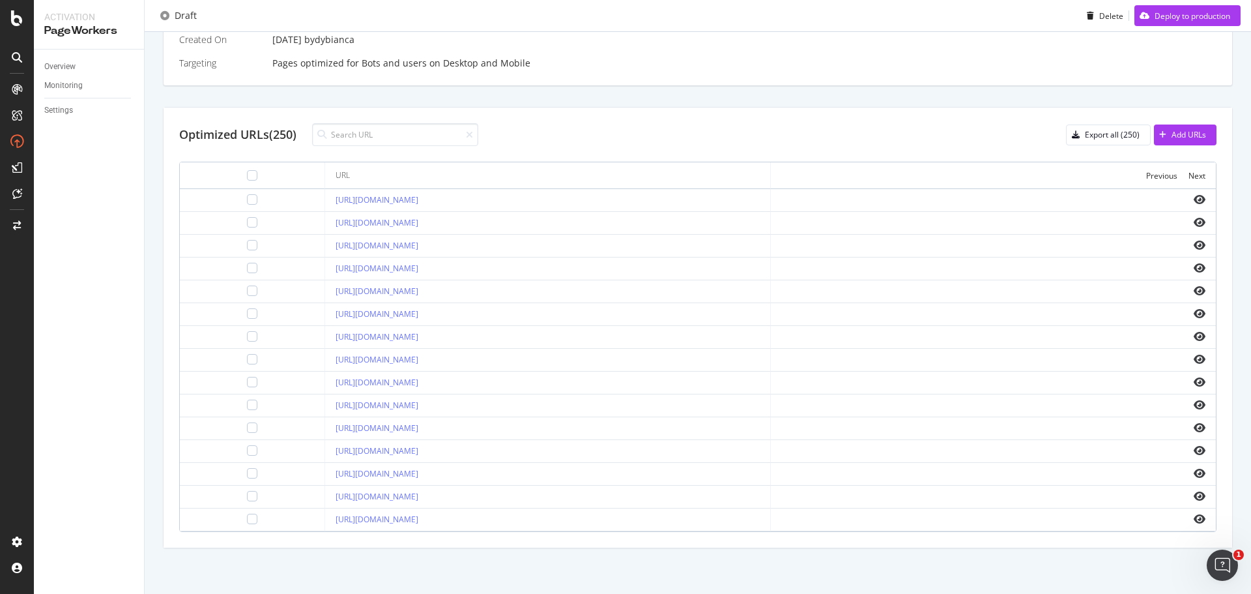
click at [1190, 179] on div "Next" at bounding box center [1196, 175] width 17 height 11
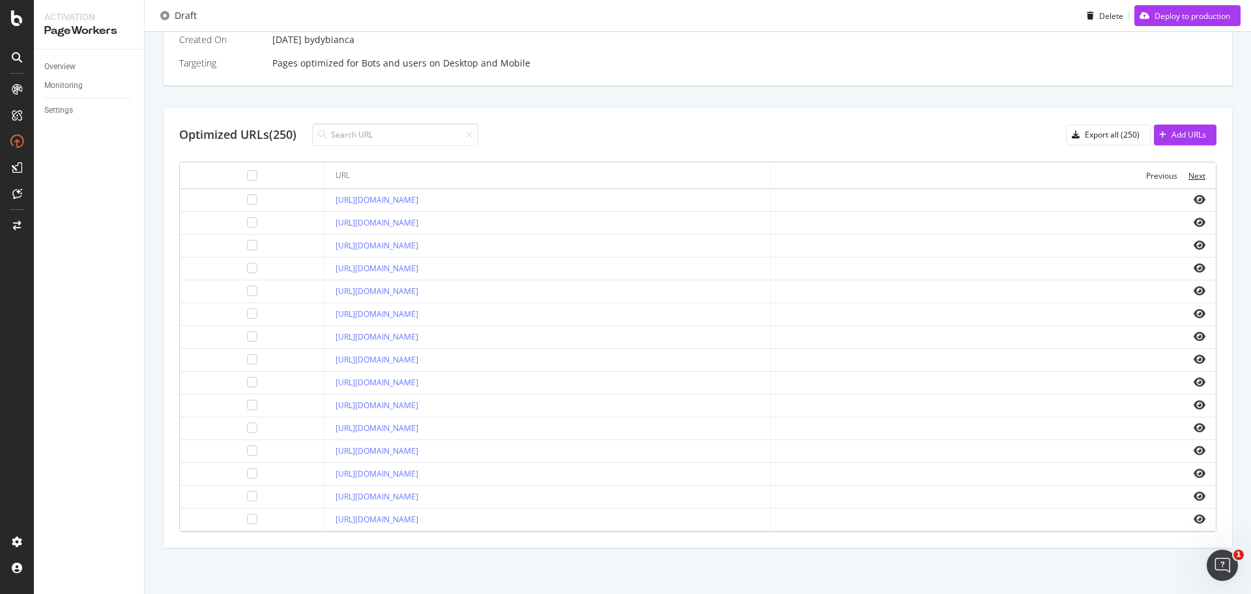
click at [1190, 179] on div "Next" at bounding box center [1196, 175] width 17 height 11
click at [349, 141] on input at bounding box center [395, 134] width 166 height 23
click at [1197, 173] on th "Previous Next" at bounding box center [993, 175] width 445 height 27
click at [1188, 175] on div "Next" at bounding box center [1196, 175] width 17 height 11
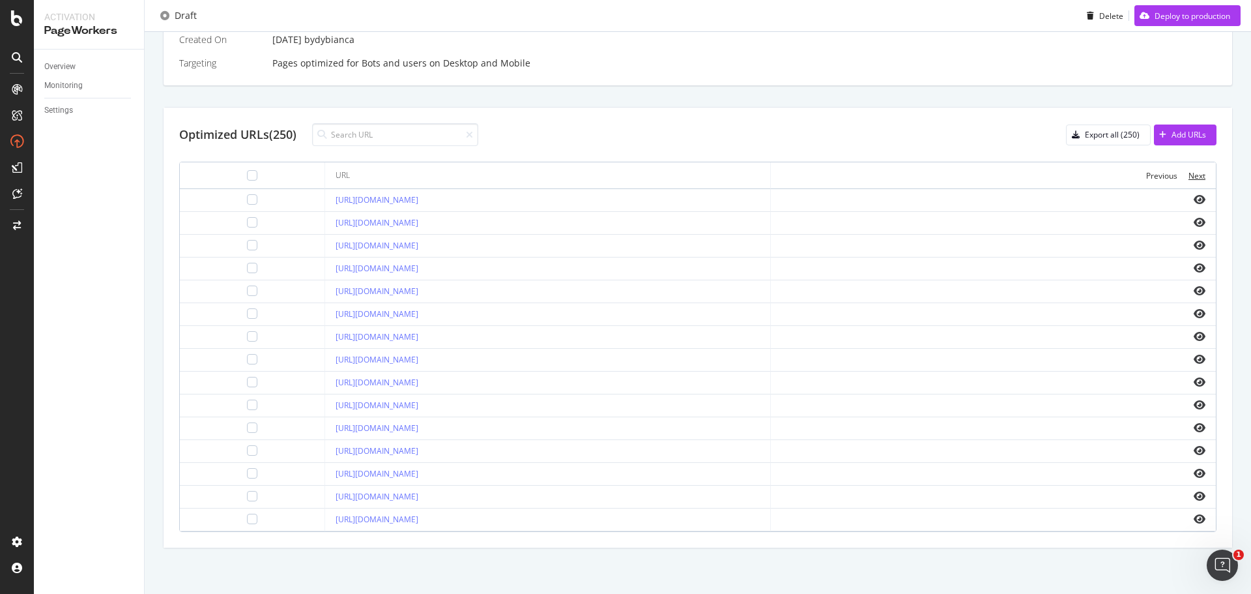
click at [1188, 175] on div "Next" at bounding box center [1196, 175] width 17 height 11
click at [1155, 18] on div "Deploy to production" at bounding box center [1193, 15] width 76 height 11
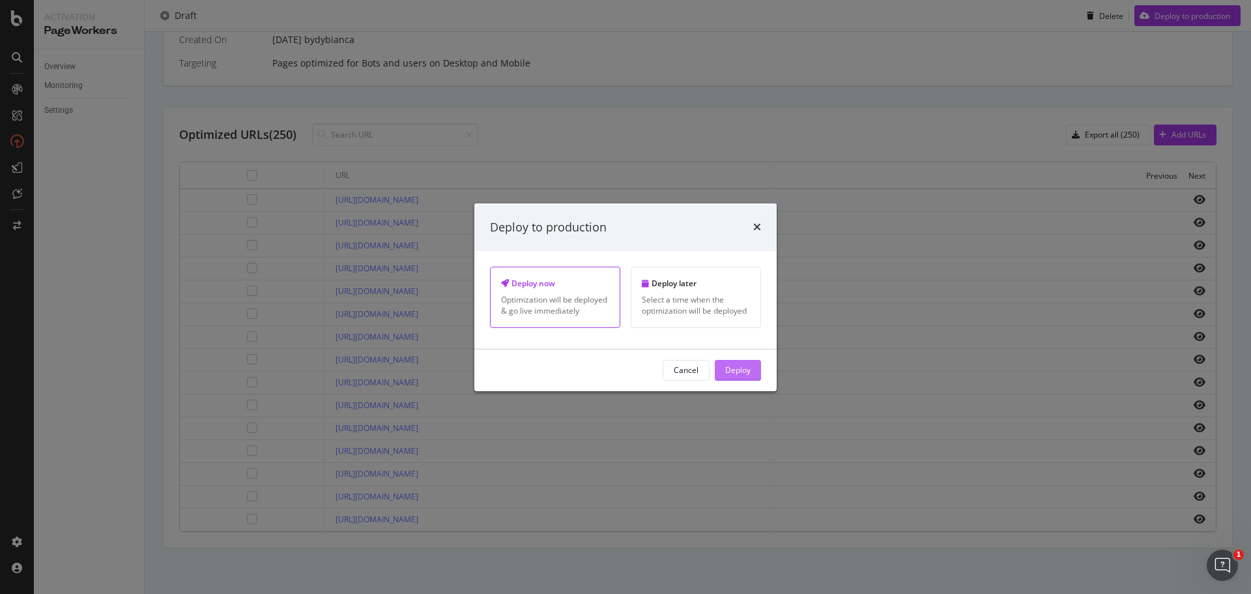
click at [753, 372] on button "Deploy" at bounding box center [738, 370] width 46 height 21
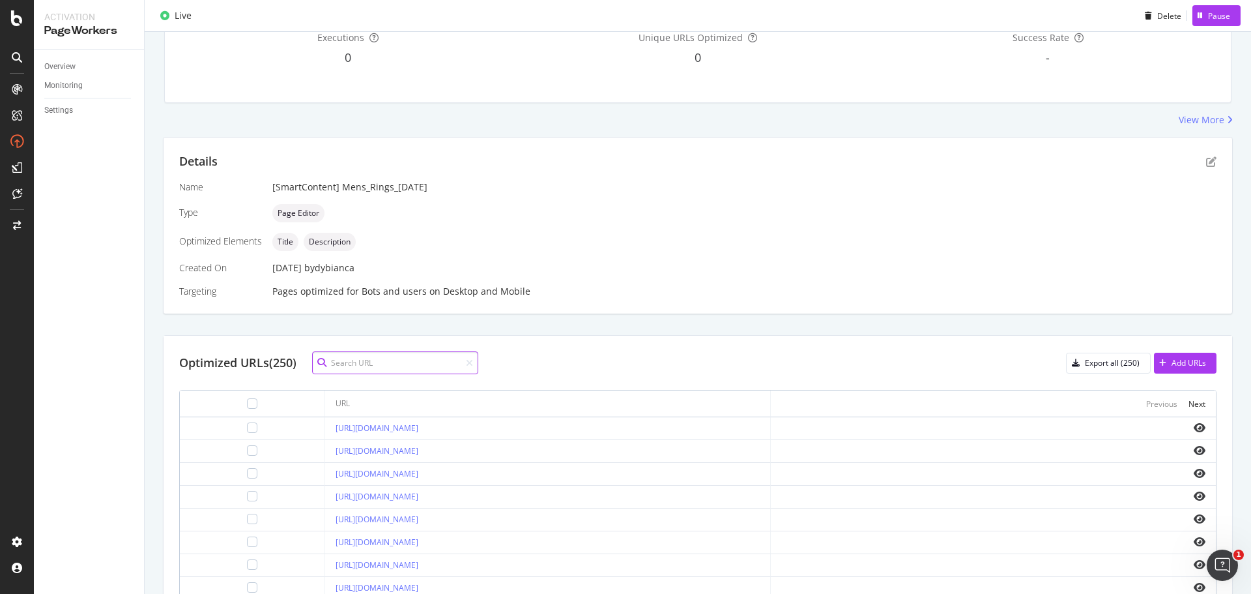
scroll to position [65, 0]
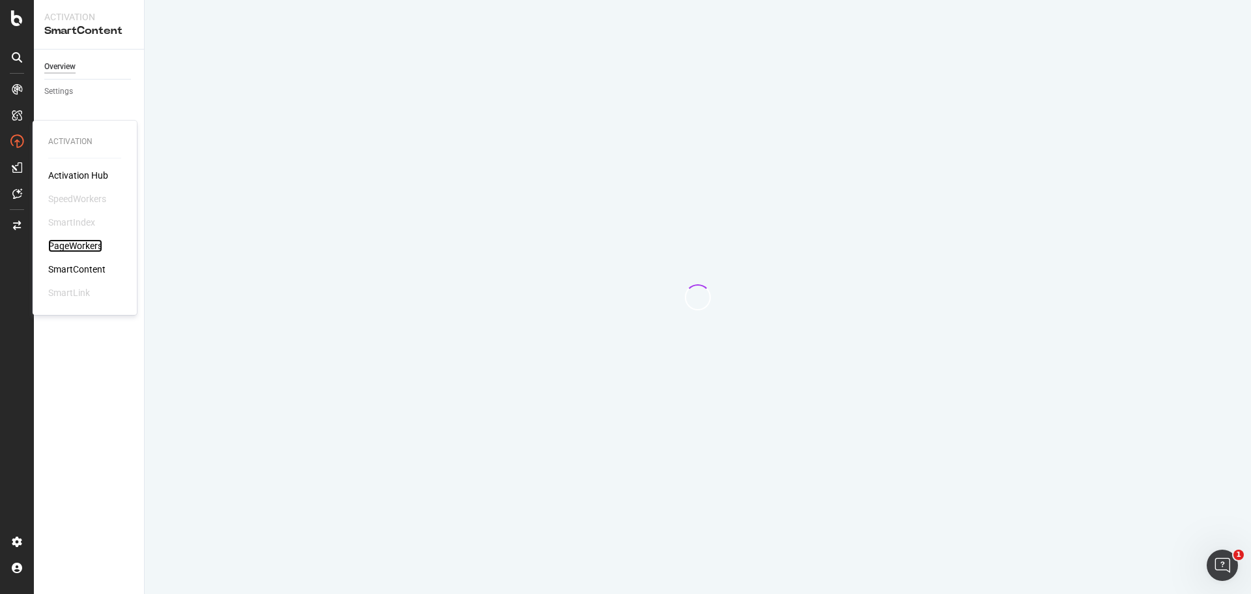
click at [79, 248] on div "PageWorkers" at bounding box center [75, 245] width 54 height 13
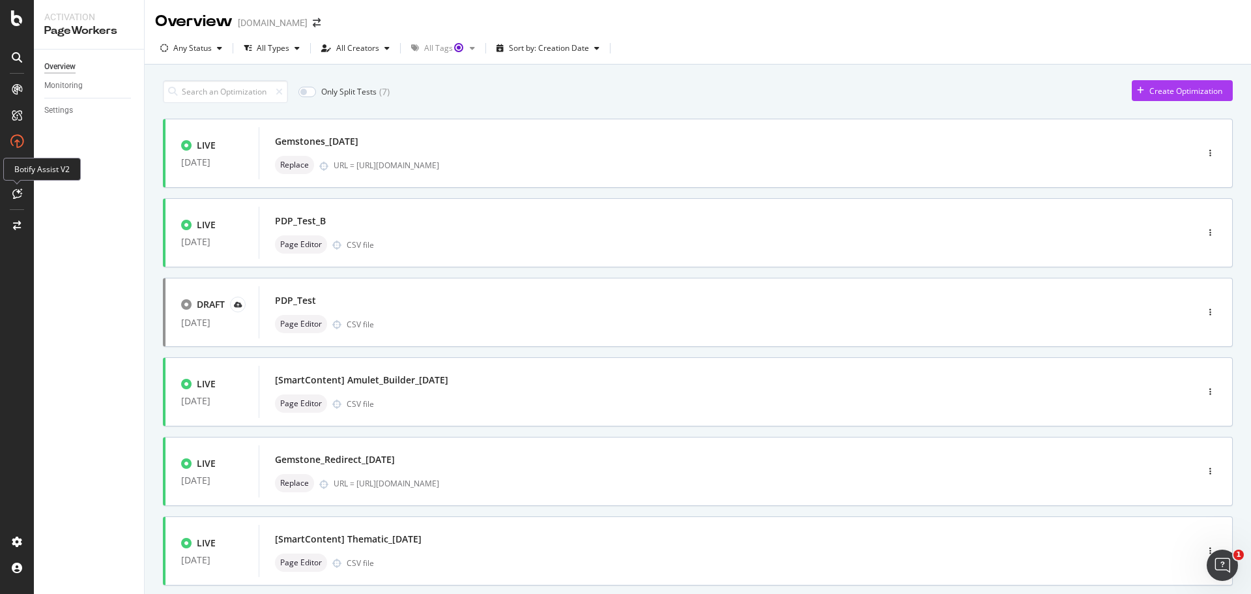
click at [38, 170] on div "Botify Assist V2" at bounding box center [42, 169] width 78 height 23
click at [23, 188] on div at bounding box center [17, 193] width 21 height 21
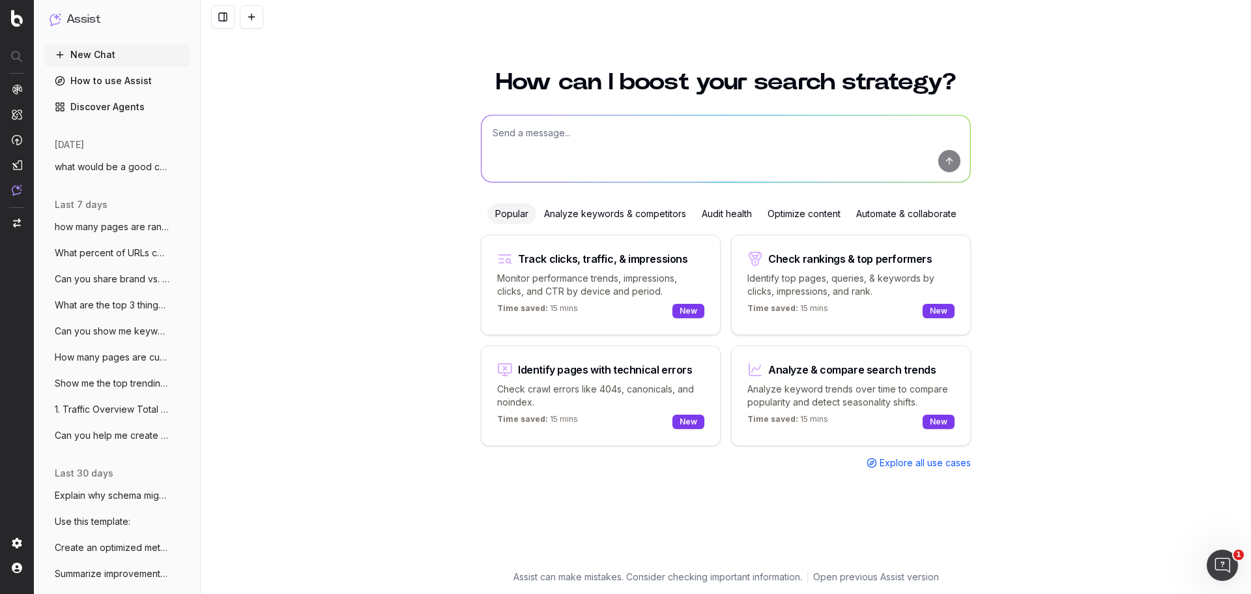
click at [552, 132] on textarea at bounding box center [725, 148] width 489 height 66
click at [551, 132] on textarea at bounding box center [725, 148] width 489 height 66
type textarea "Identify the % of pages on site with less or equal to .8s time to first byte"
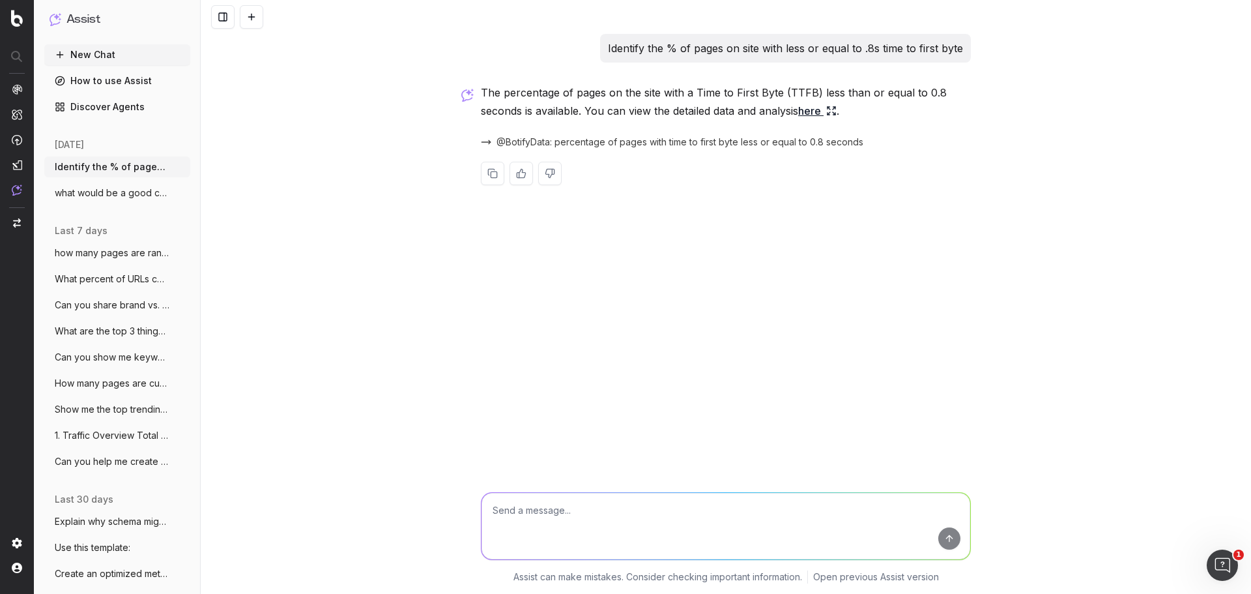
click at [833, 111] on icon at bounding box center [831, 111] width 10 height 10
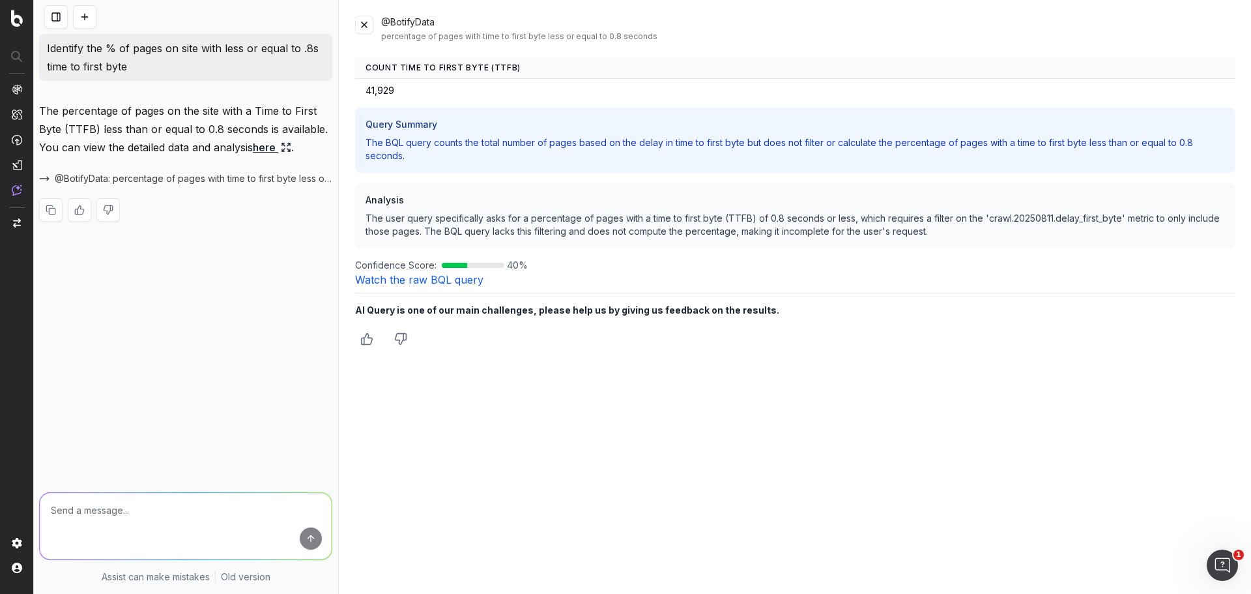
click at [459, 278] on link "Watch the raw BQL query" at bounding box center [419, 279] width 128 height 13
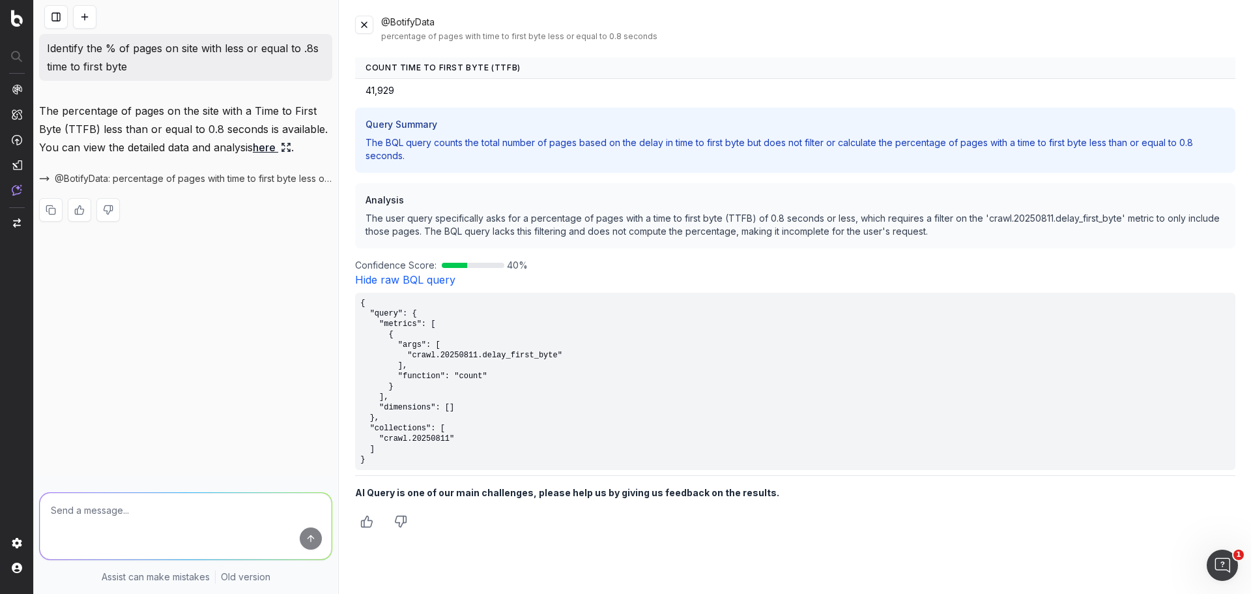
click at [200, 506] on textarea at bounding box center [186, 526] width 292 height 66
click at [147, 506] on textarea at bounding box center [186, 526] width 292 height 66
type textarea "Provide the number of pages instead"
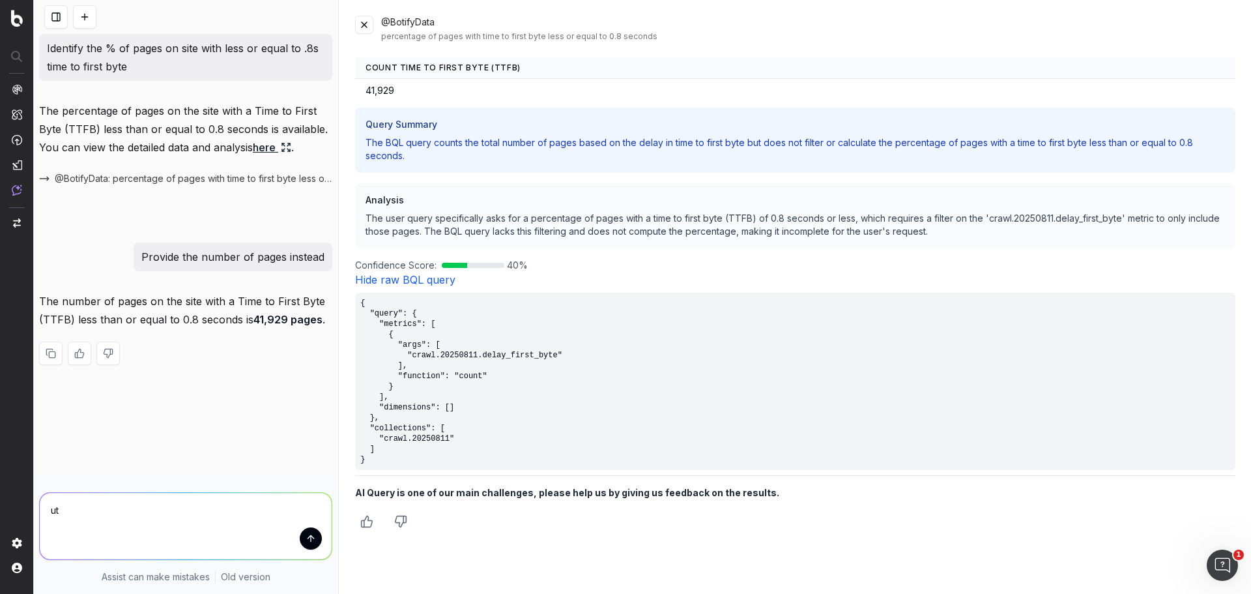
type textarea "u"
type textarea "Out of how many pages total?"
